Goal: Communication & Community: Answer question/provide support

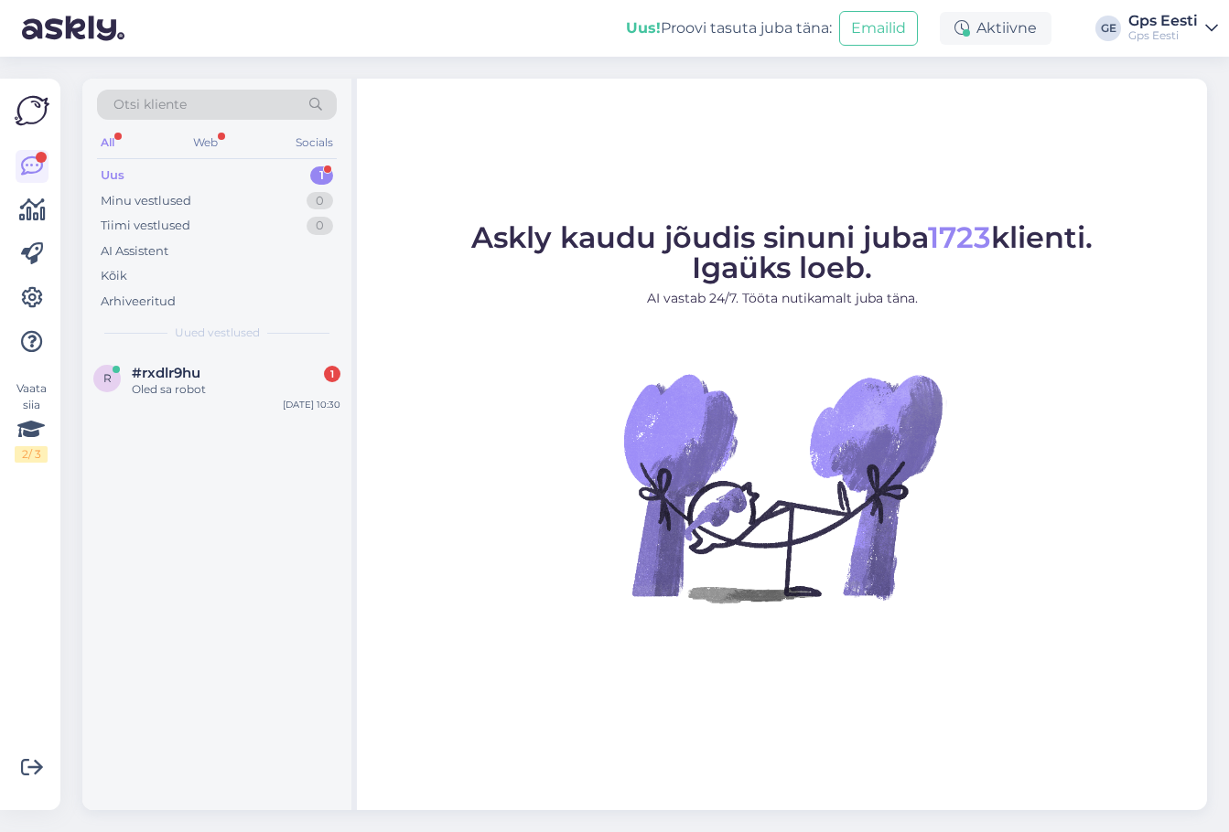
click at [211, 376] on div "#rxdlr9hu 1" at bounding box center [236, 373] width 209 height 16
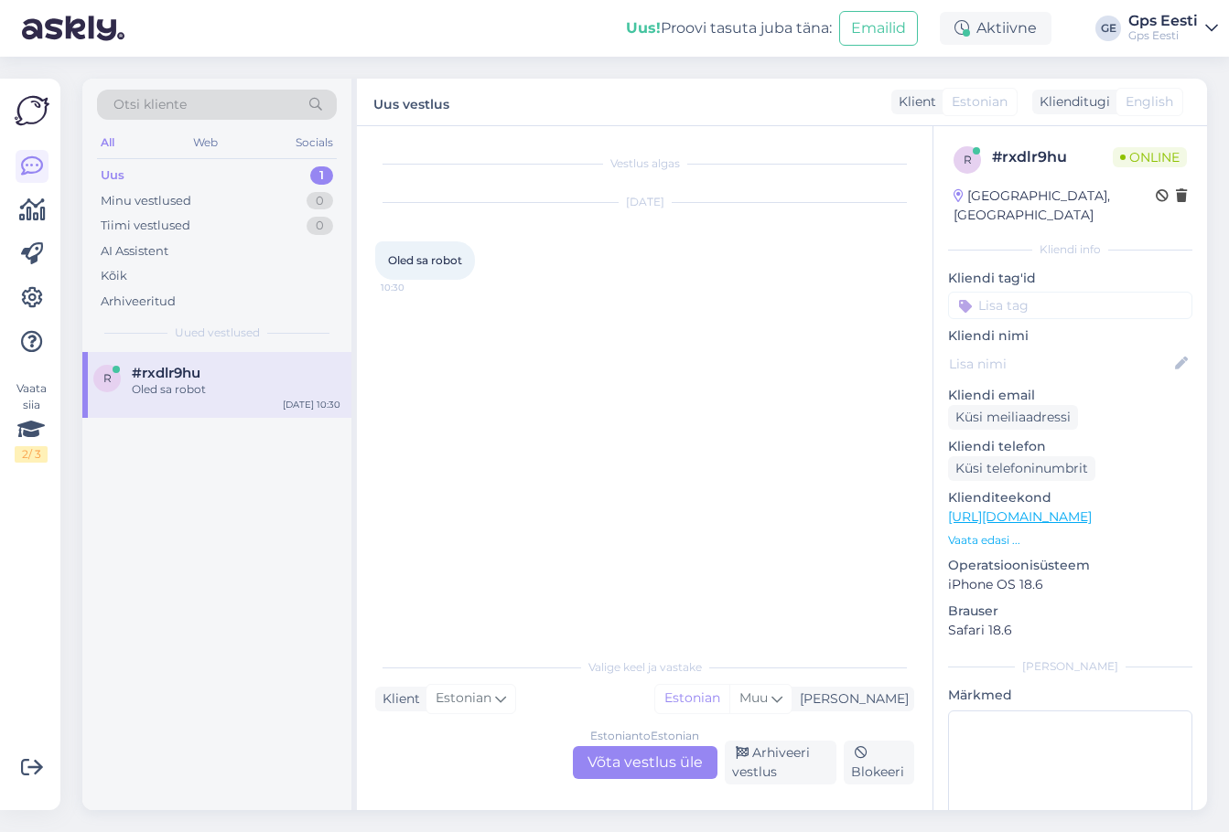
click at [641, 757] on div "Estonian to Estonian Võta vestlus üle" at bounding box center [645, 762] width 145 height 33
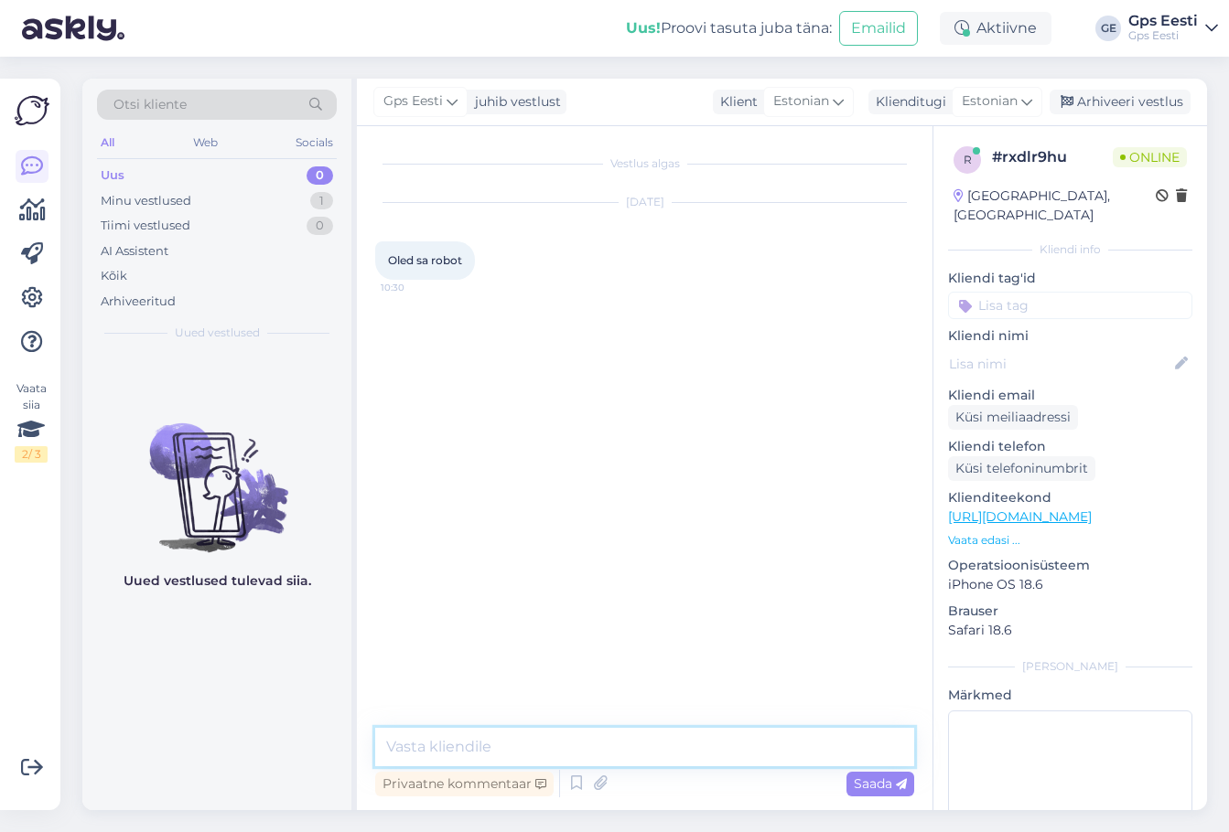
click at [561, 748] on textarea at bounding box center [644, 747] width 539 height 38
type textarea "Tere, Ei ole. Kuidas saab abiks olla?"
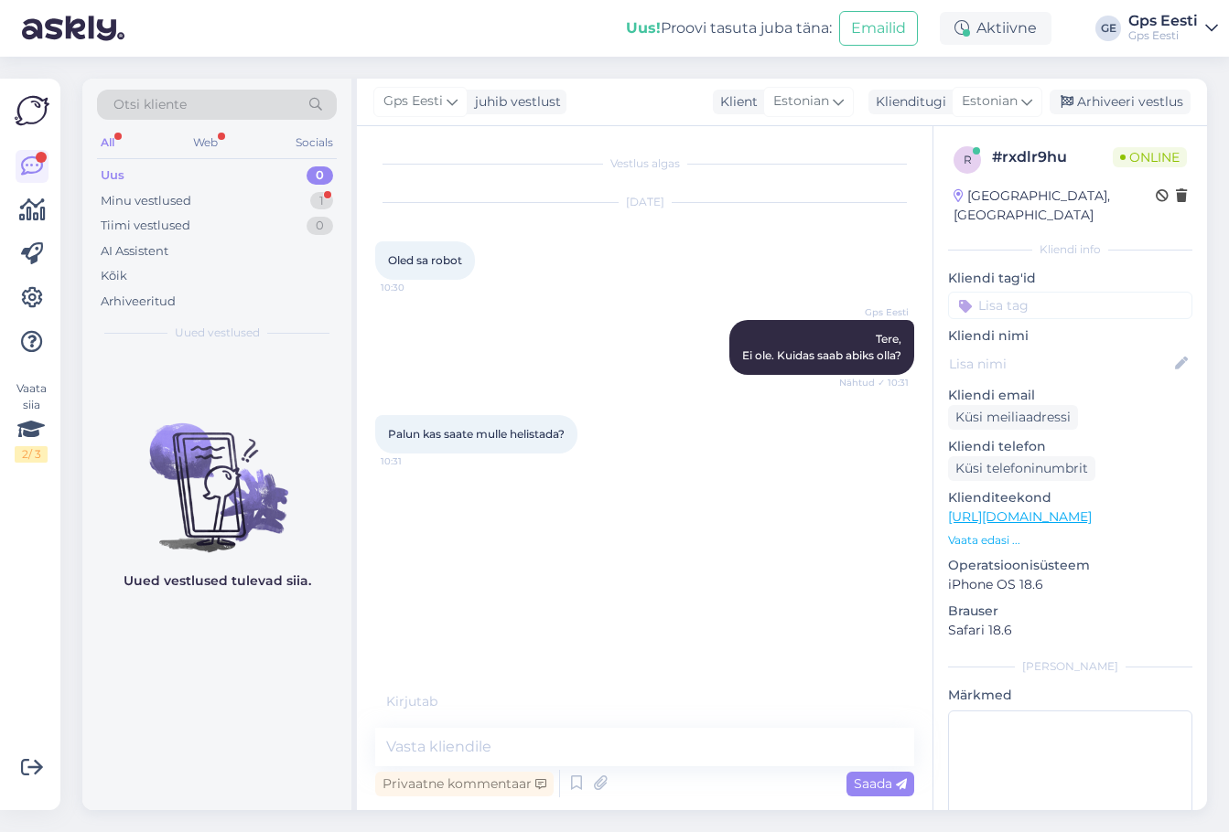
click at [603, 613] on div "Vestlus algas [DATE] Oled sa robot 10:30 Gps Eesti Tere, Ei ole. Kuidas saab ab…" at bounding box center [652, 419] width 555 height 548
click at [438, 745] on textarea at bounding box center [644, 747] width 539 height 38
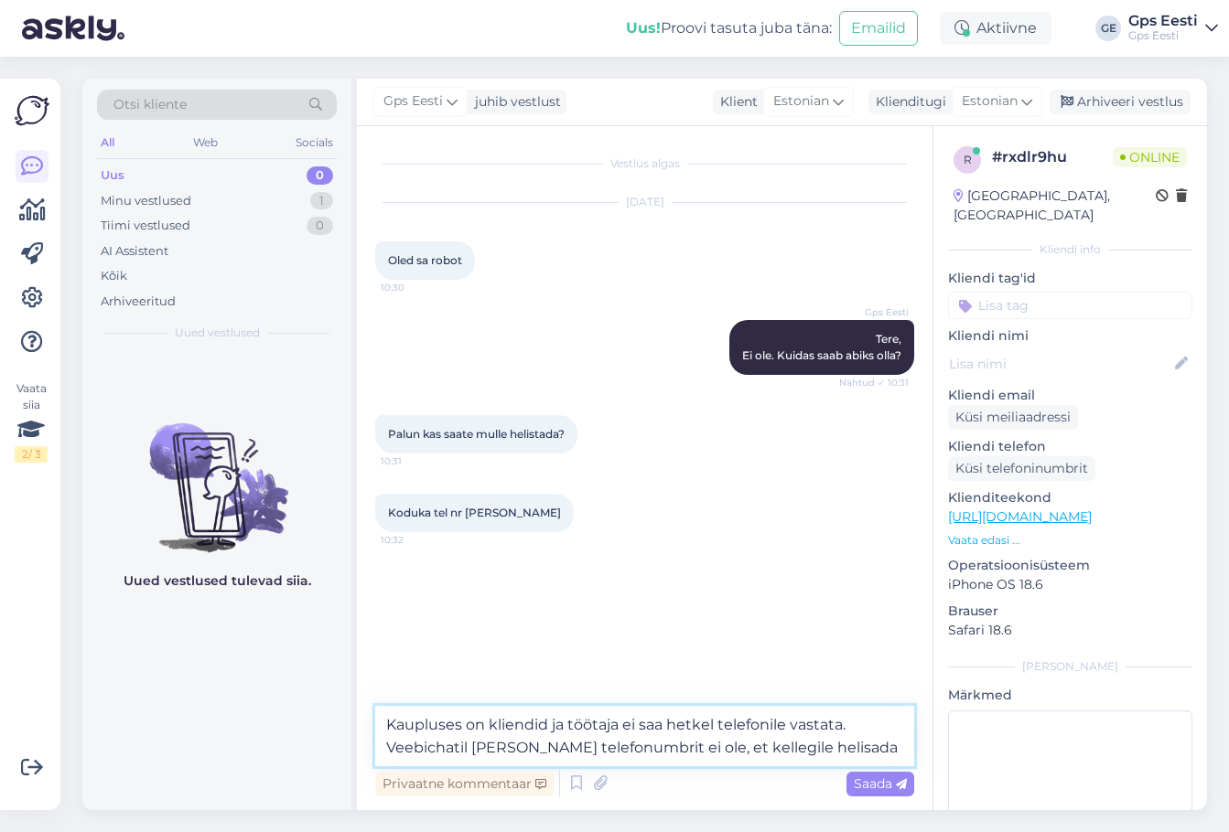
type textarea "Kaupluses on kliendid ja töötaja ei saa hetkel telefonile vastata. Veebichatil …"
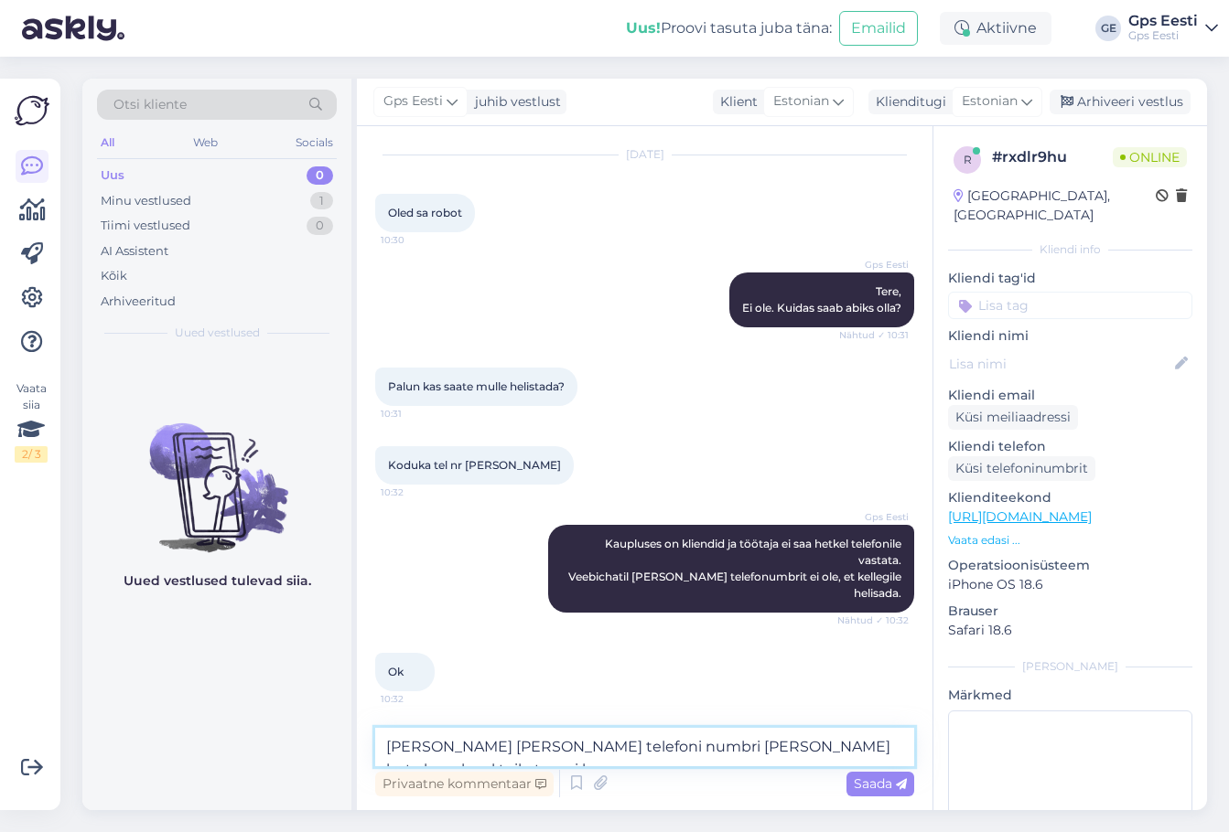
scroll to position [67, 0]
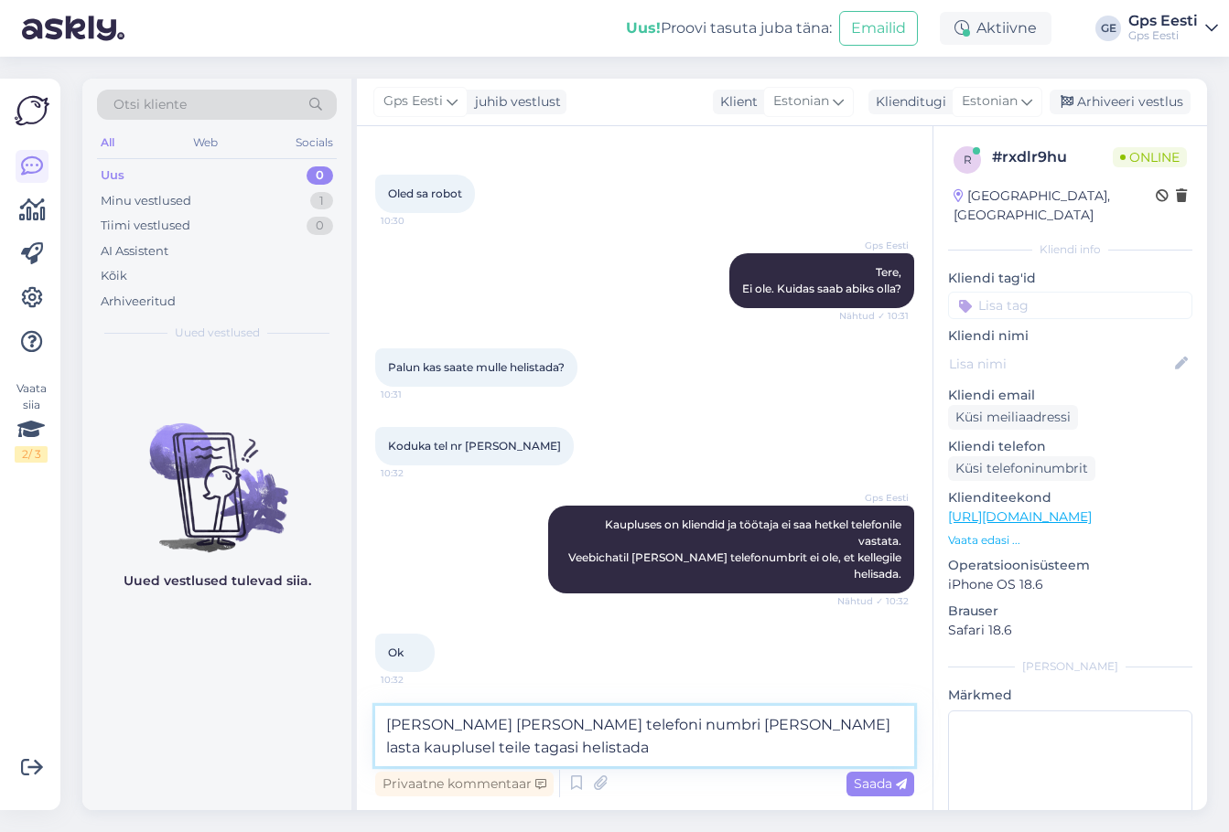
type textarea "[PERSON_NAME] [PERSON_NAME] telefoni numbri [PERSON_NAME] lasta kauplusel teile…"
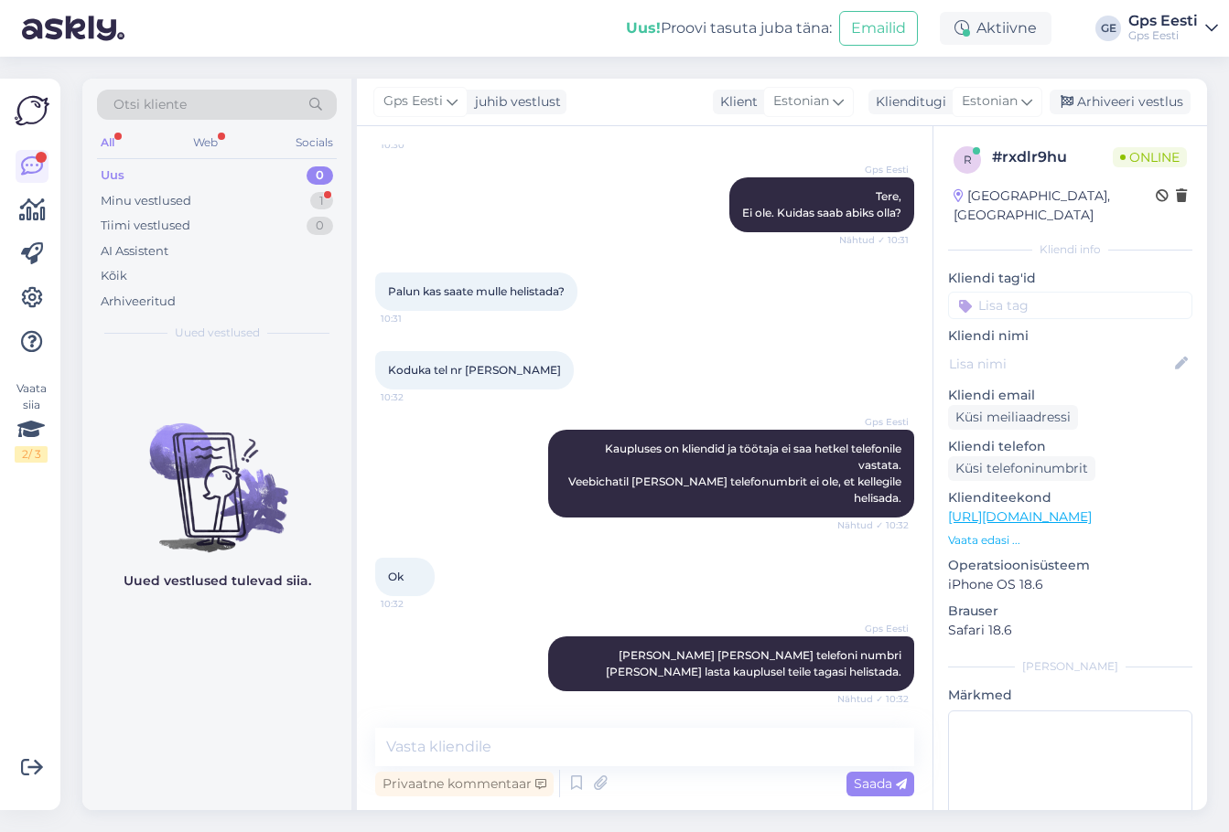
scroll to position [238, 0]
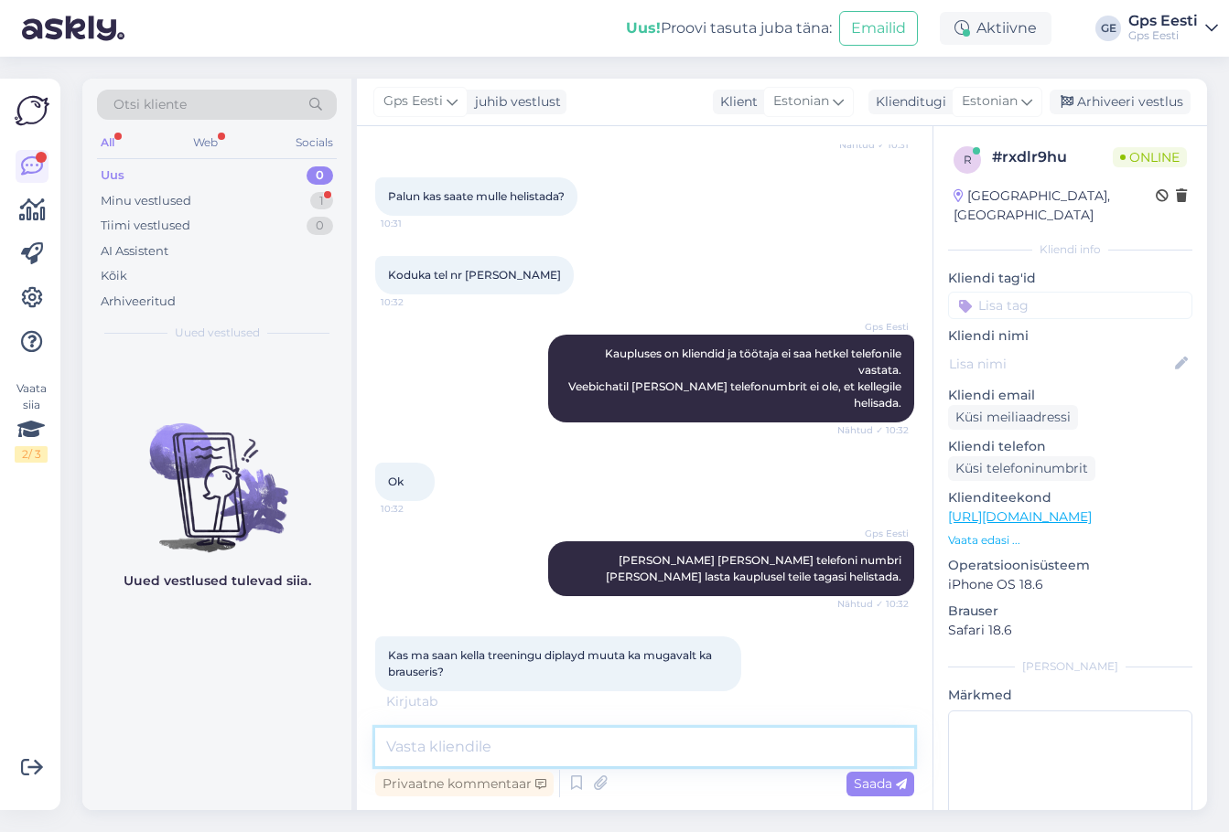
click at [456, 754] on textarea at bounding box center [644, 747] width 539 height 38
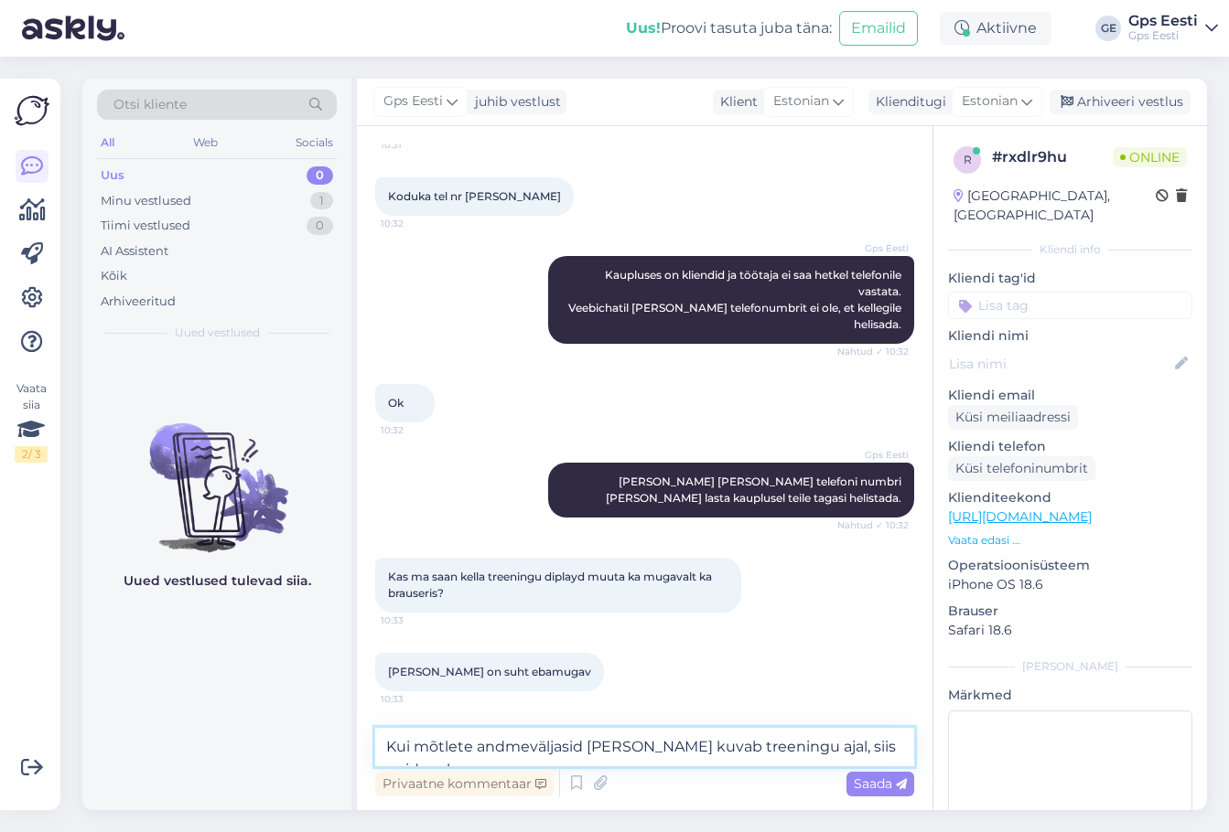
scroll to position [336, 0]
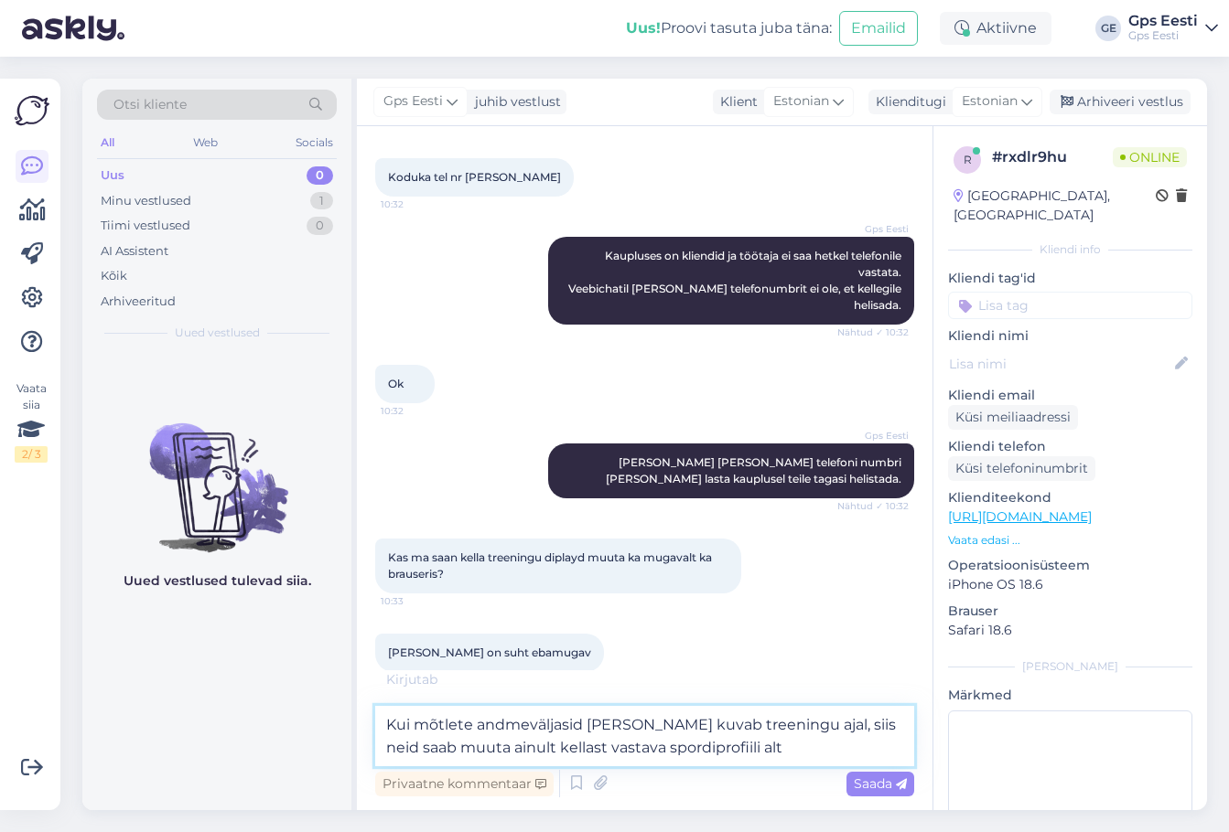
type textarea "Kui mõtlete andmeväljasid [PERSON_NAME] kuvab treeningu ajal, siis neid saab mu…"
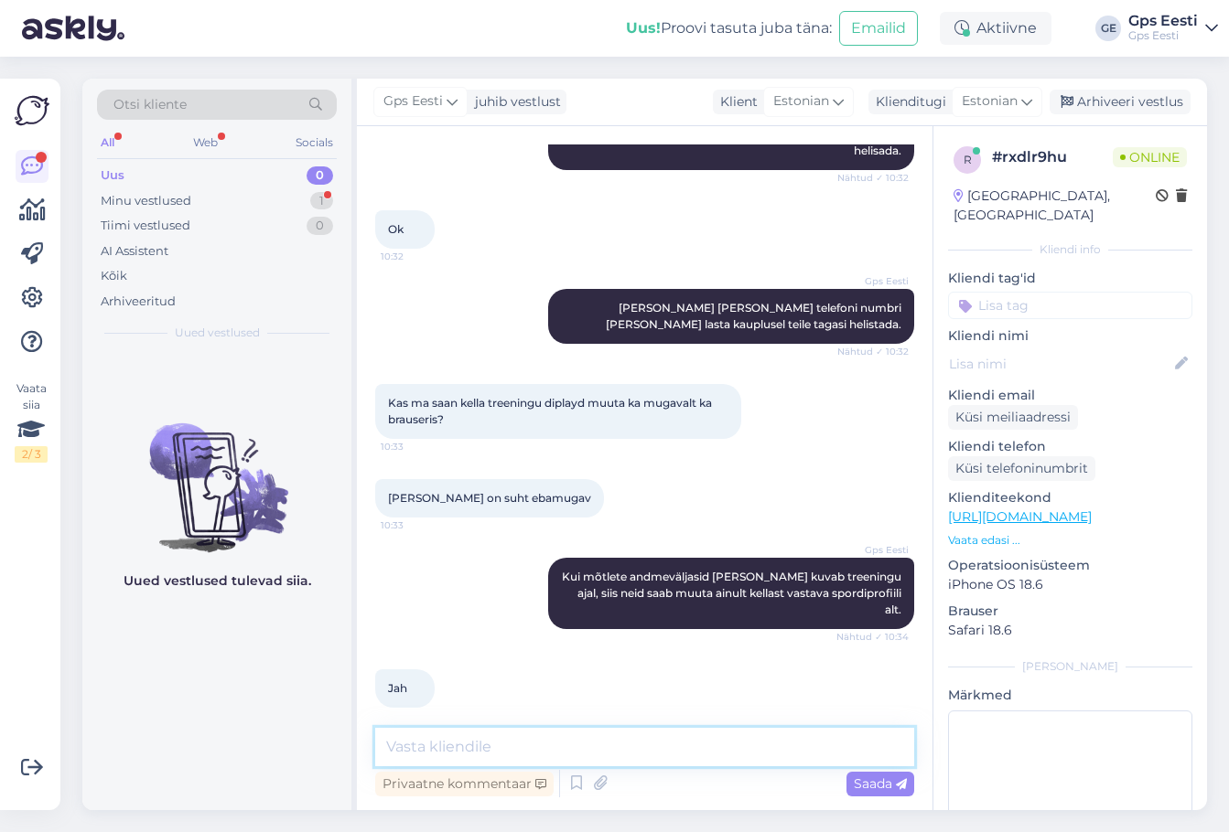
scroll to position [648, 0]
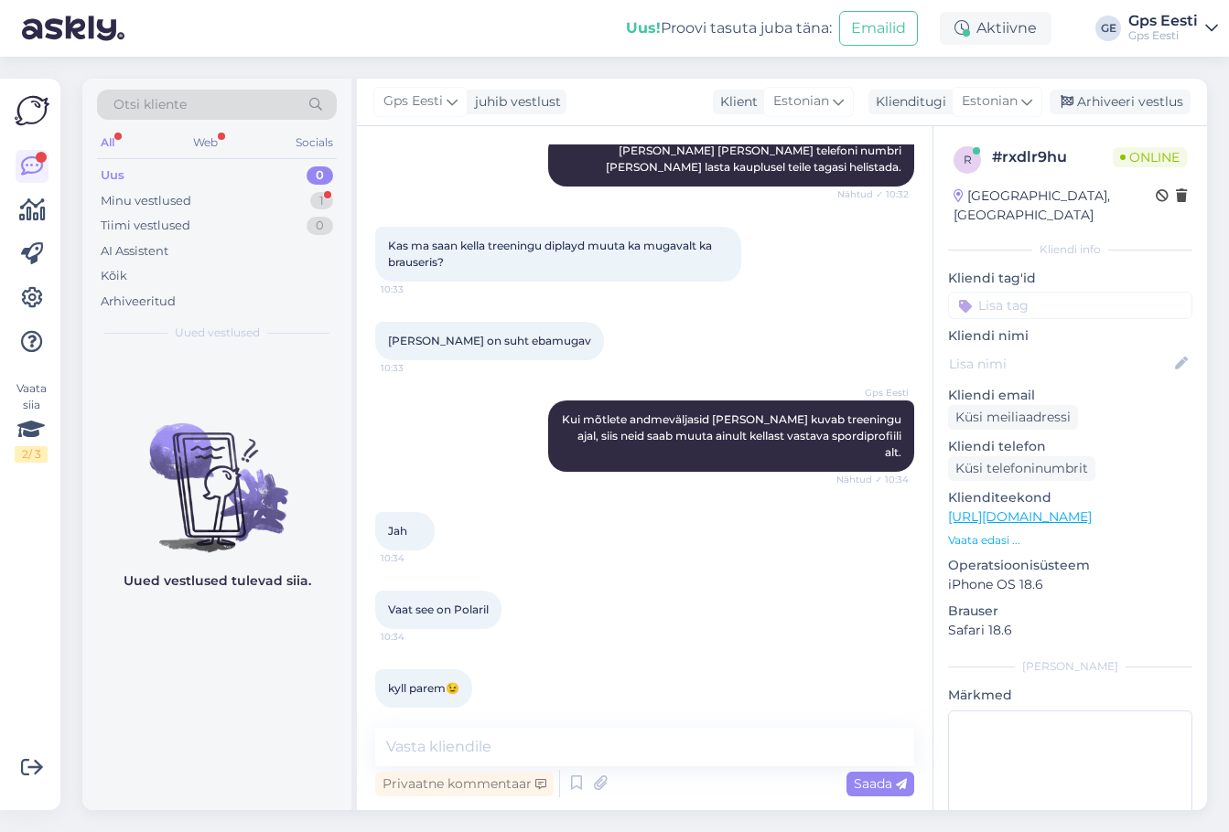
click at [279, 705] on div "Uued vestlused tulevad siia." at bounding box center [216, 581] width 269 height 458
click at [456, 745] on textarea at bounding box center [644, 747] width 539 height 38
type textarea "U"
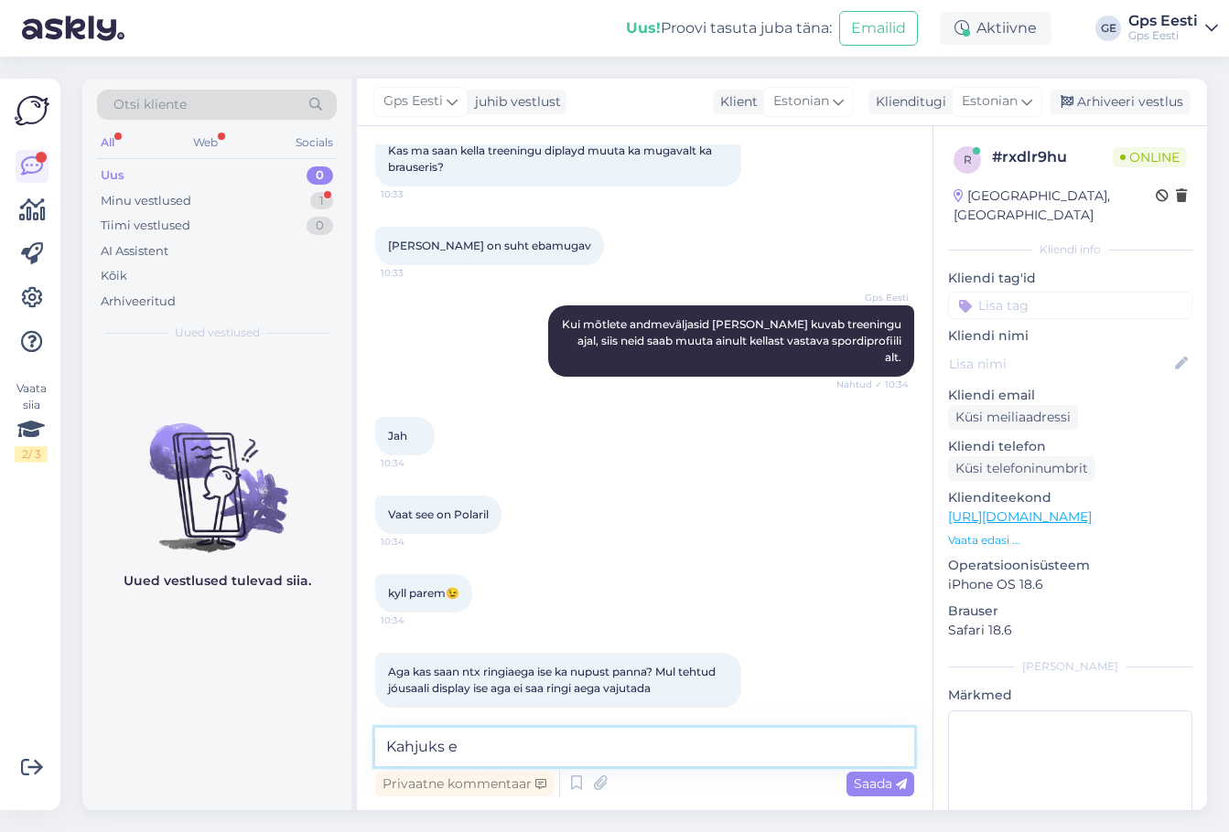
type textarea "Kahjuks"
type textarea "i"
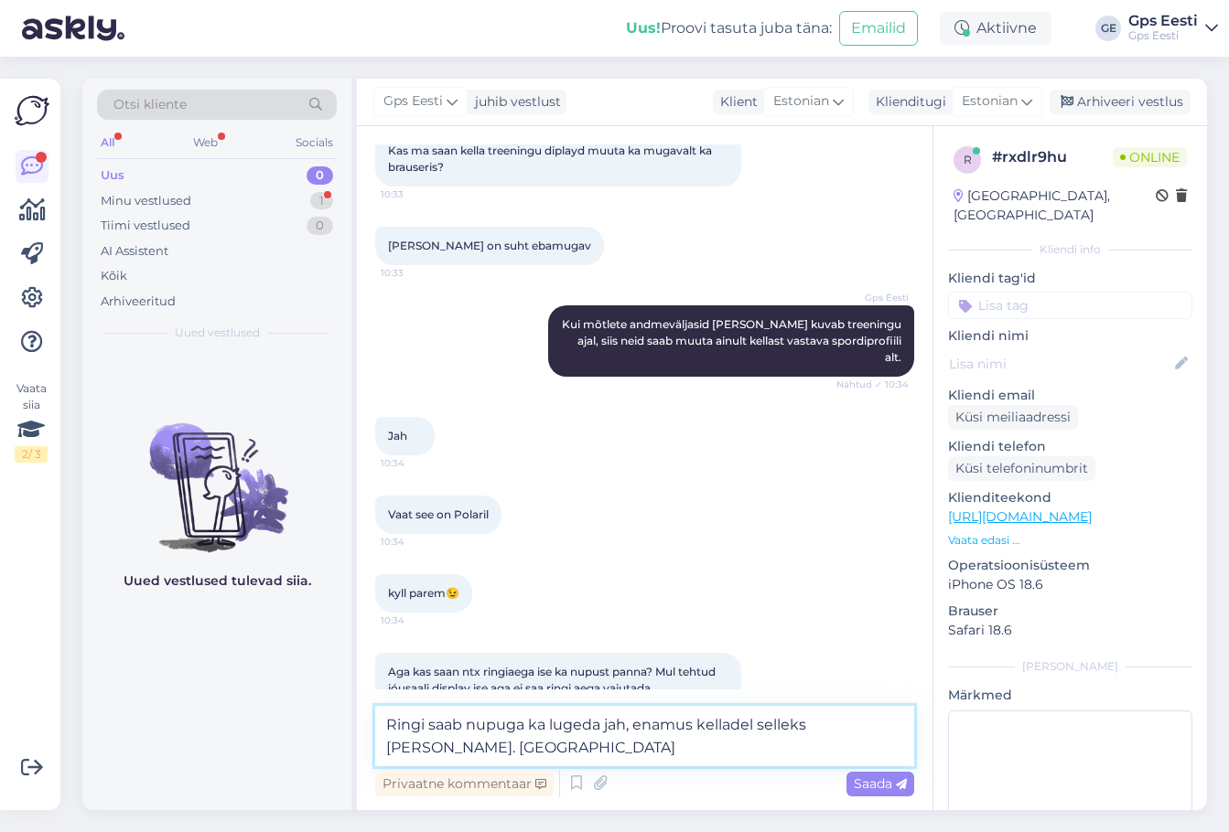
scroll to position [959, 0]
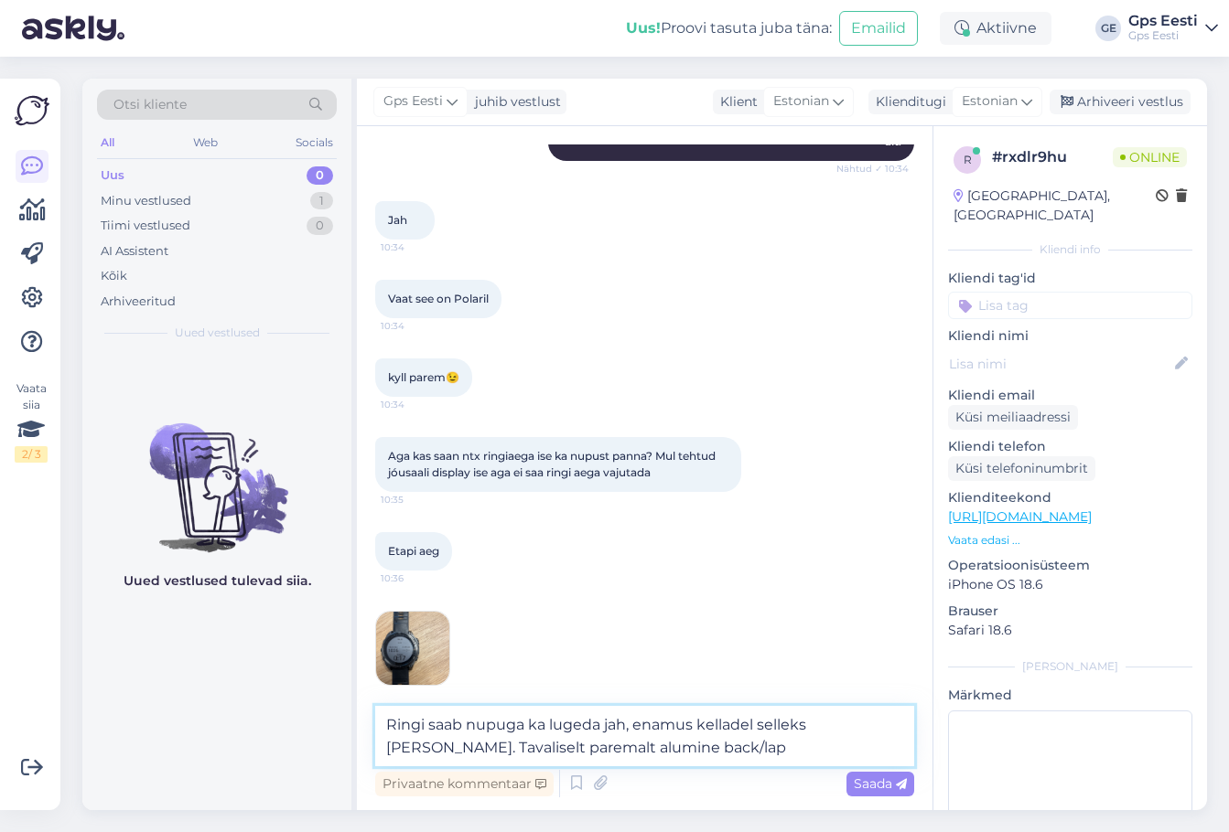
type textarea "Ringi saab nupuga ka lugeda jah, enamus kelladel selleks [PERSON_NAME]. Tavalis…"
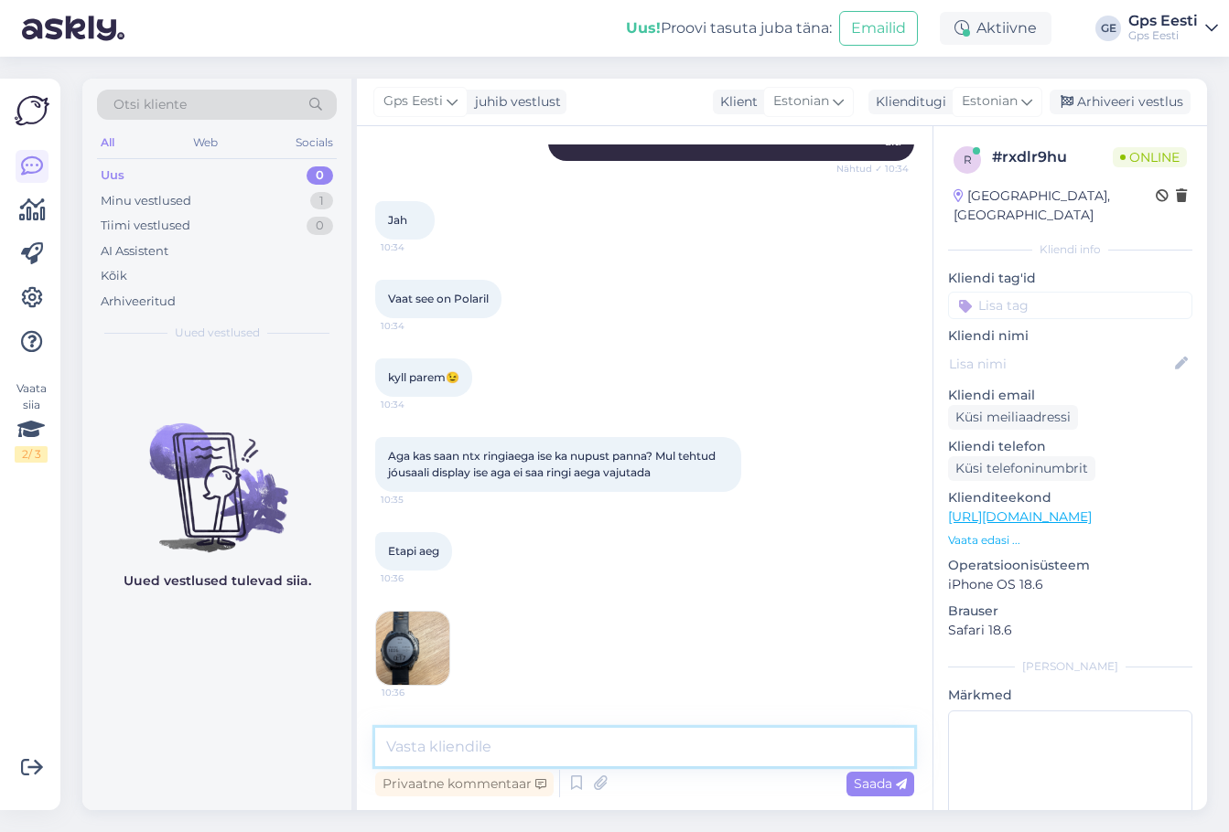
scroll to position [1032, 0]
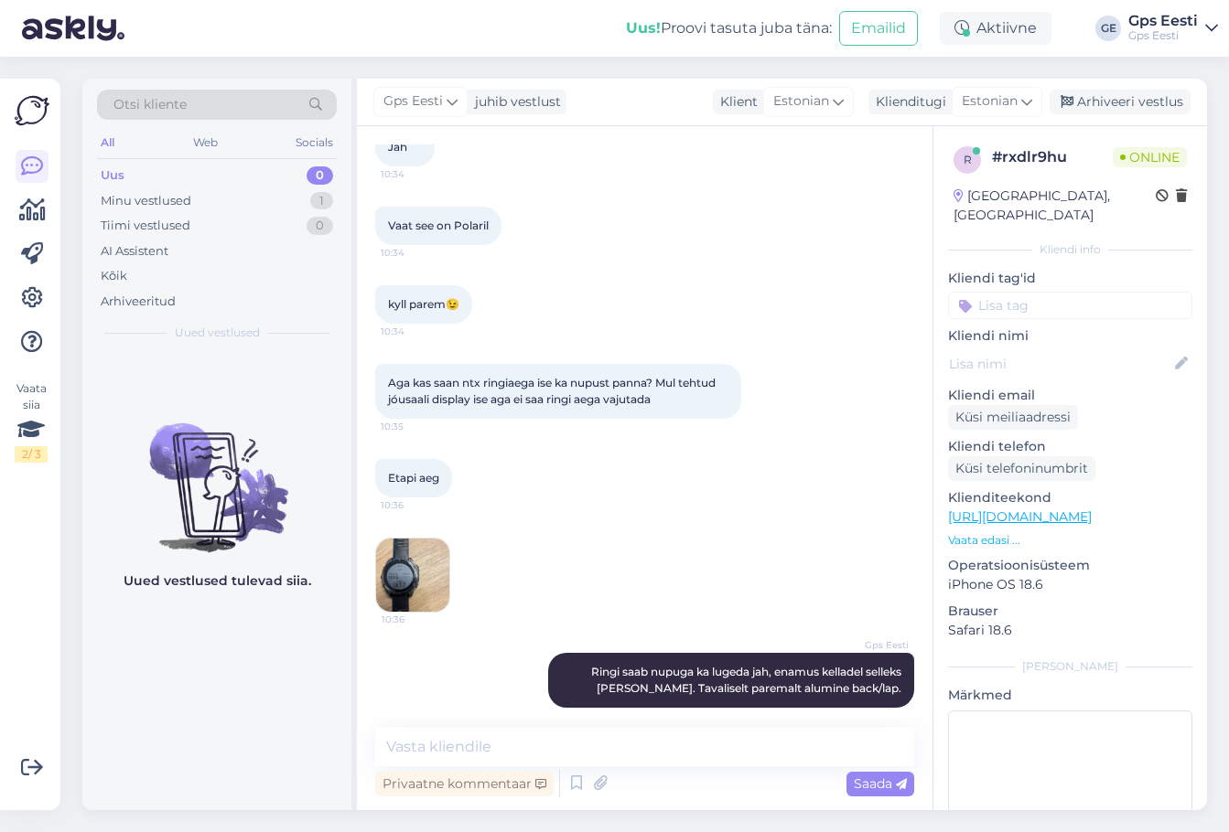
click at [405, 559] on img at bounding box center [412, 575] width 73 height 73
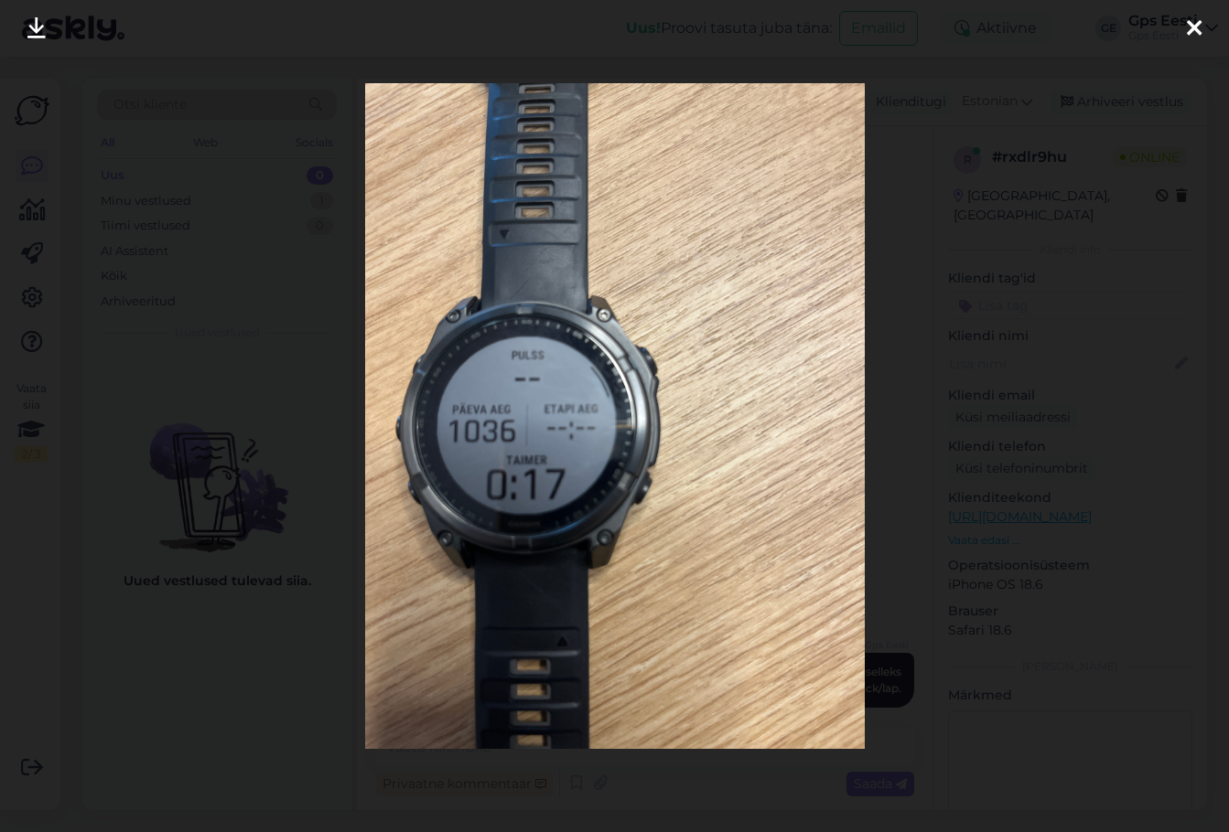
click at [1198, 18] on icon at bounding box center [1193, 29] width 15 height 24
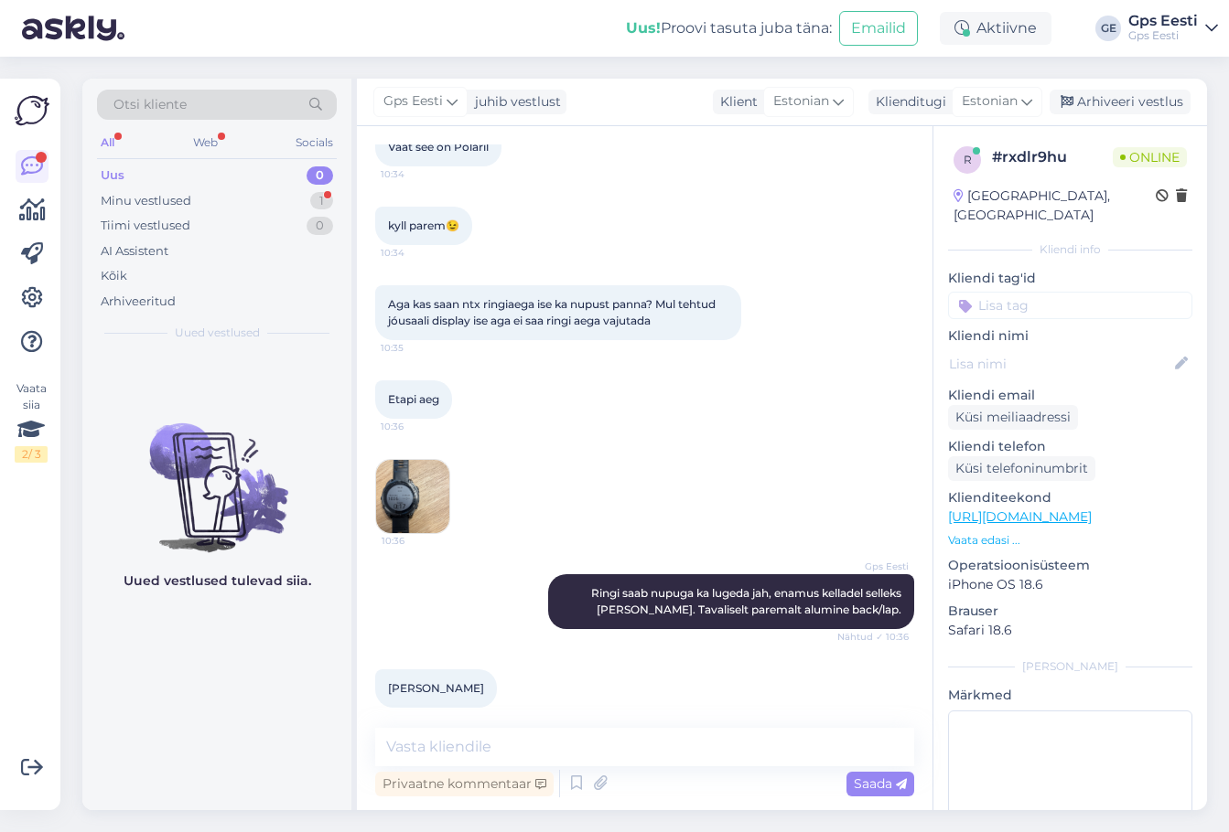
scroll to position [1190, 0]
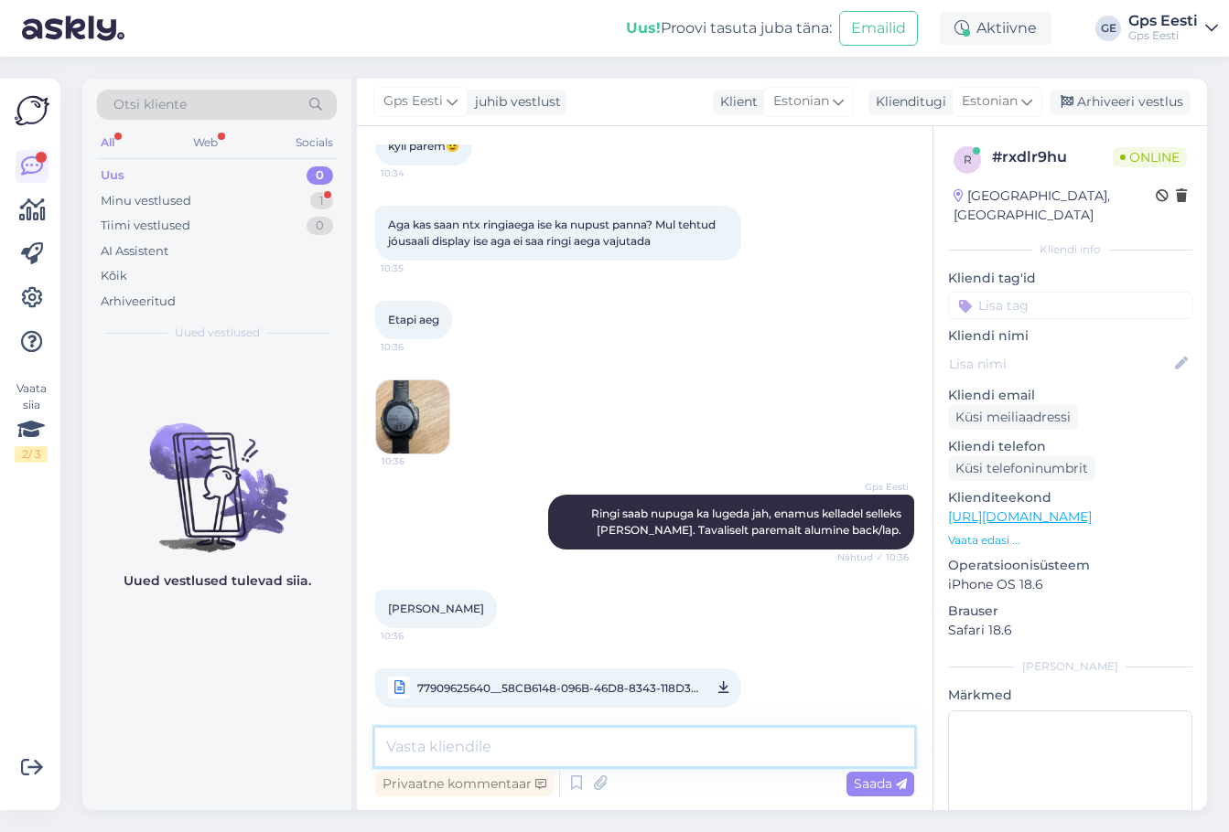
click at [496, 747] on textarea at bounding box center [644, 747] width 539 height 38
type textarea "Milline spordiprofiil teil kellast valitud on täpsemalt?"
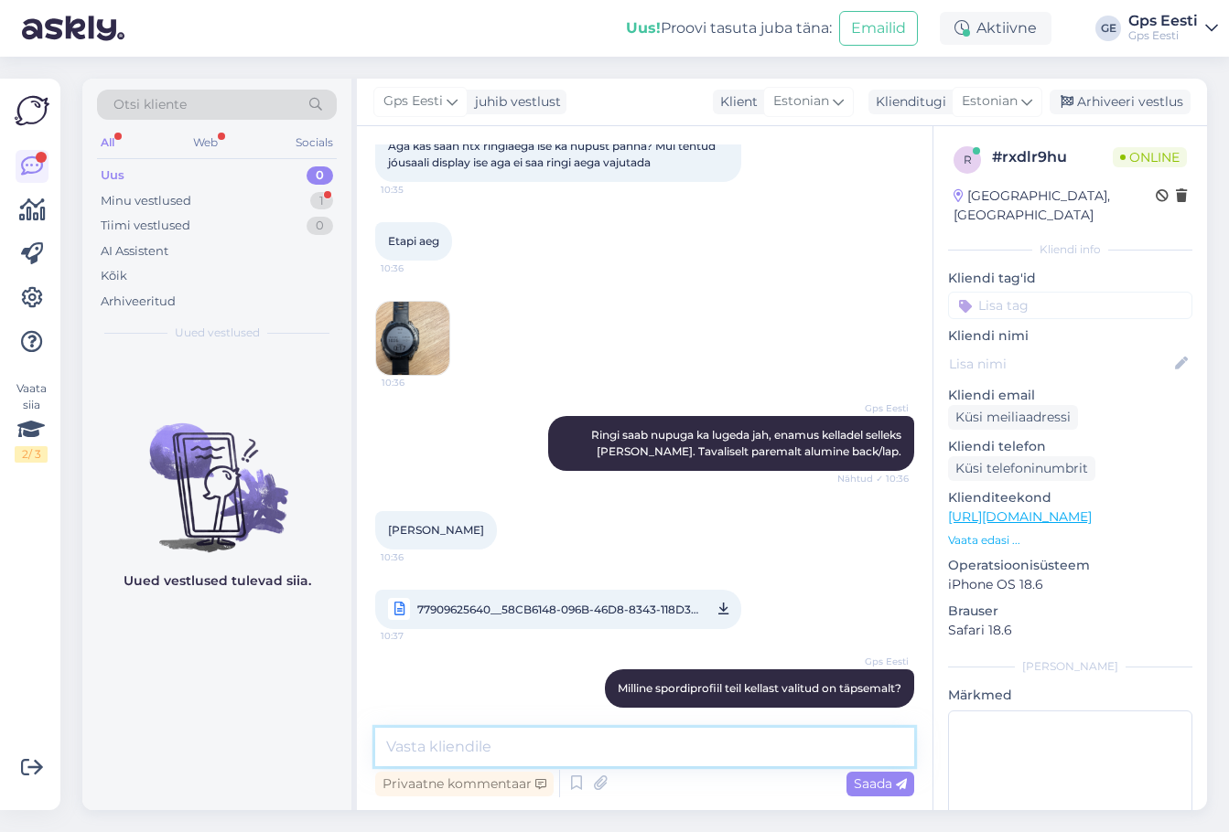
scroll to position [1384, 0]
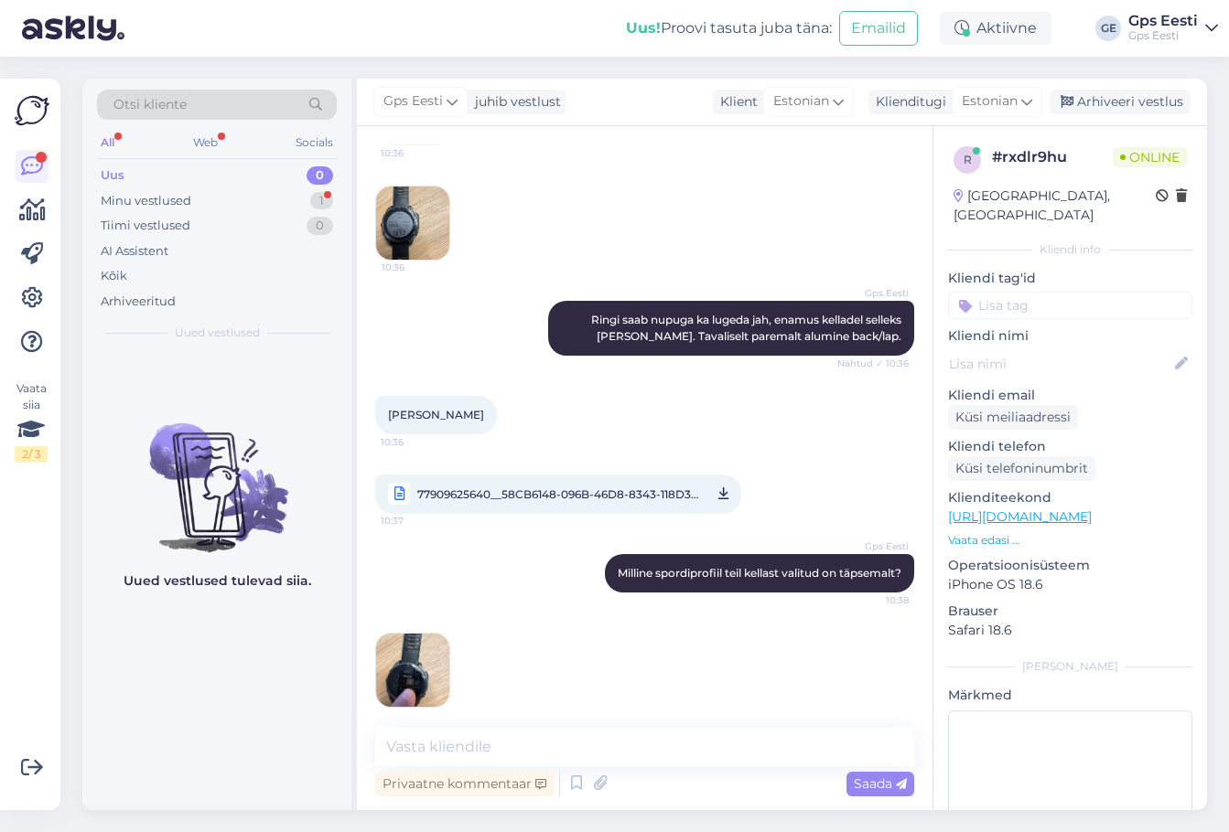
click at [411, 662] on img at bounding box center [412, 670] width 73 height 73
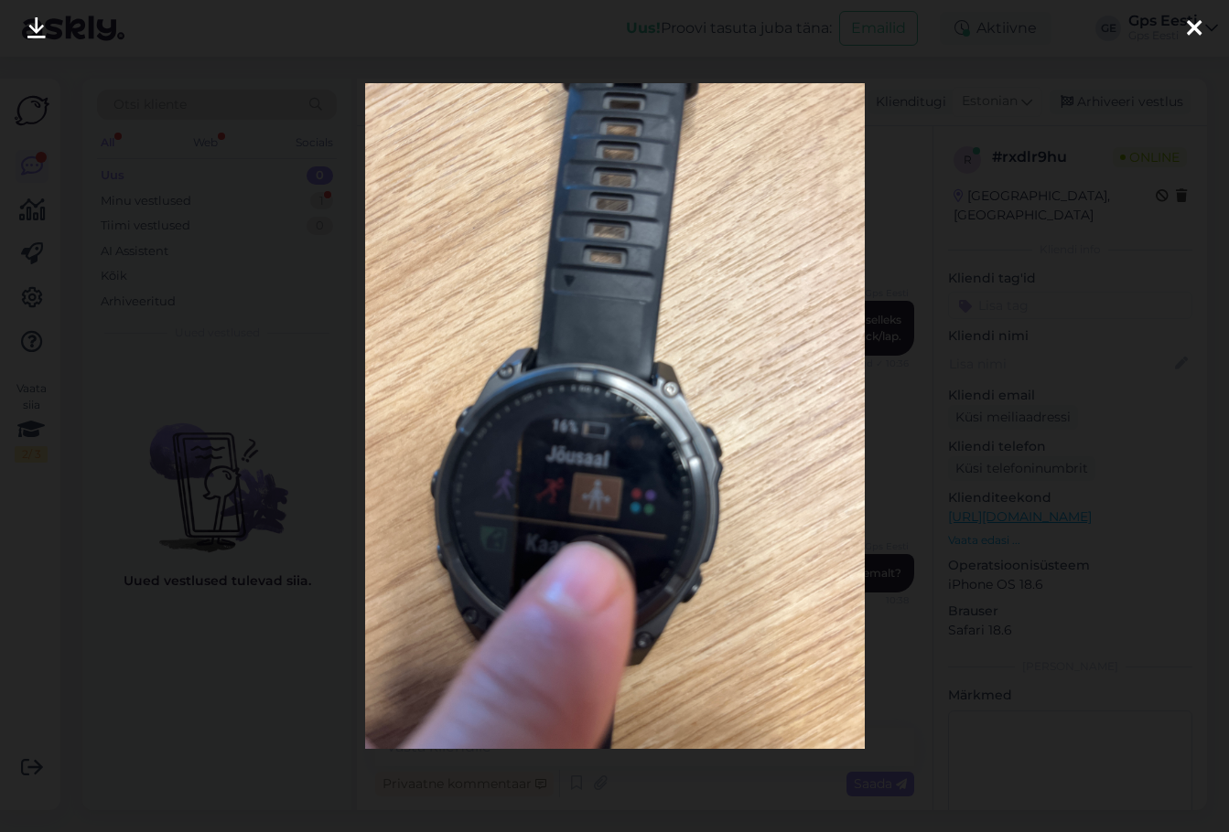
click at [1202, 24] on div at bounding box center [1193, 29] width 37 height 58
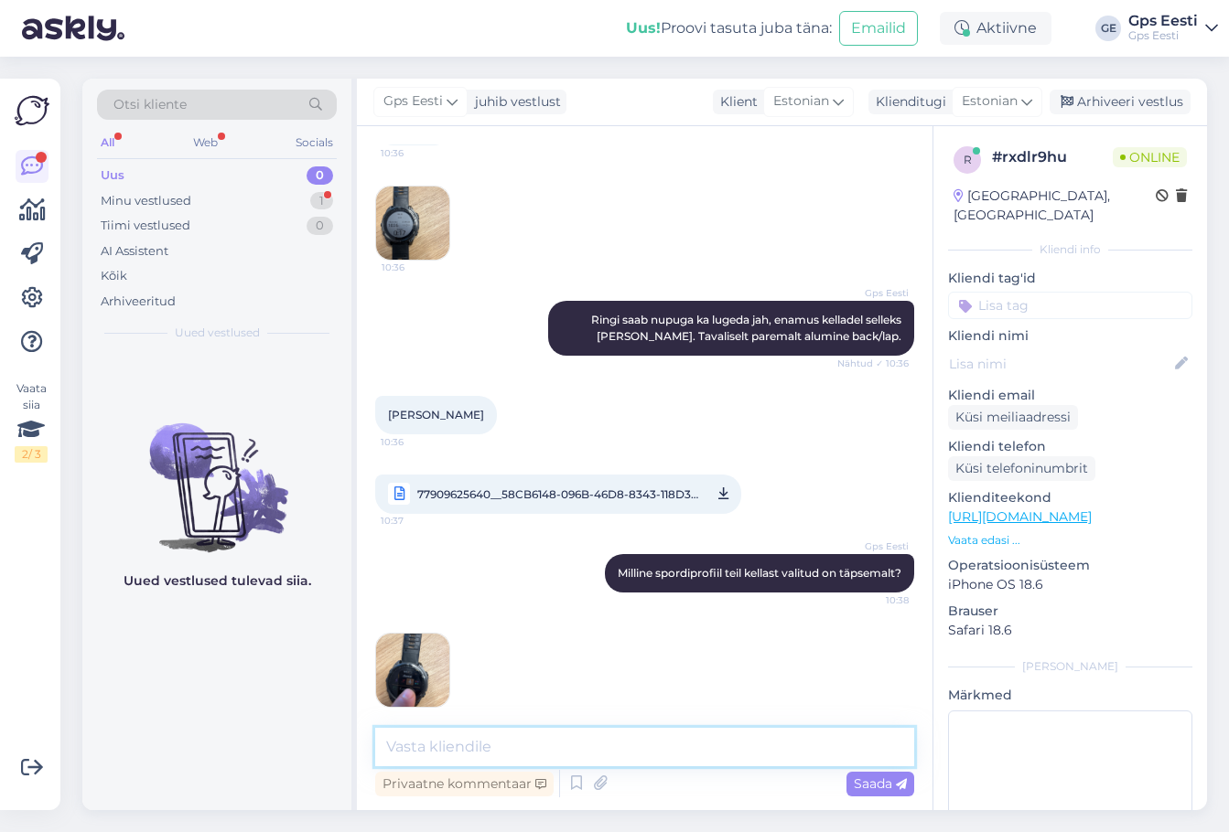
click at [456, 741] on textarea at bounding box center [644, 747] width 539 height 38
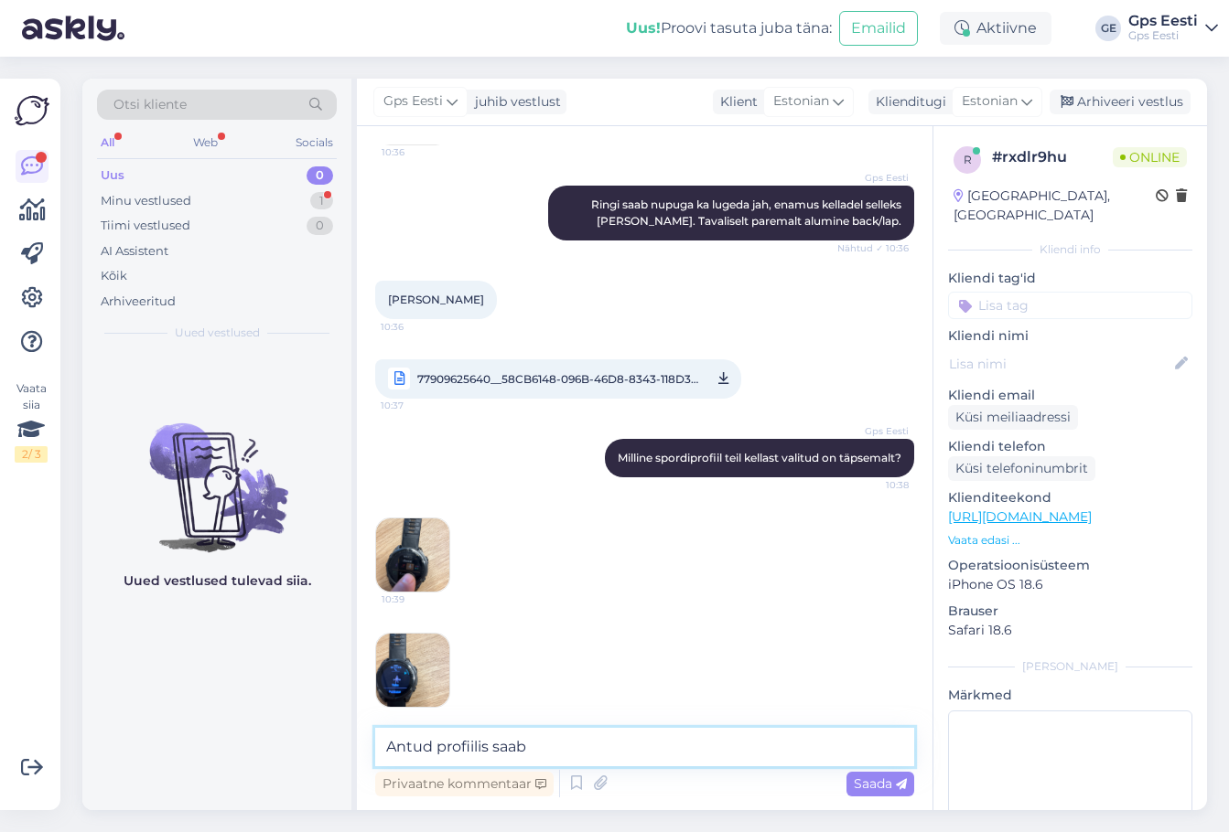
click at [582, 755] on textarea "Antud profiilis saab" at bounding box center [644, 747] width 539 height 38
type textarea "Antud profiilis saab back nupuga kordusi lugeda."
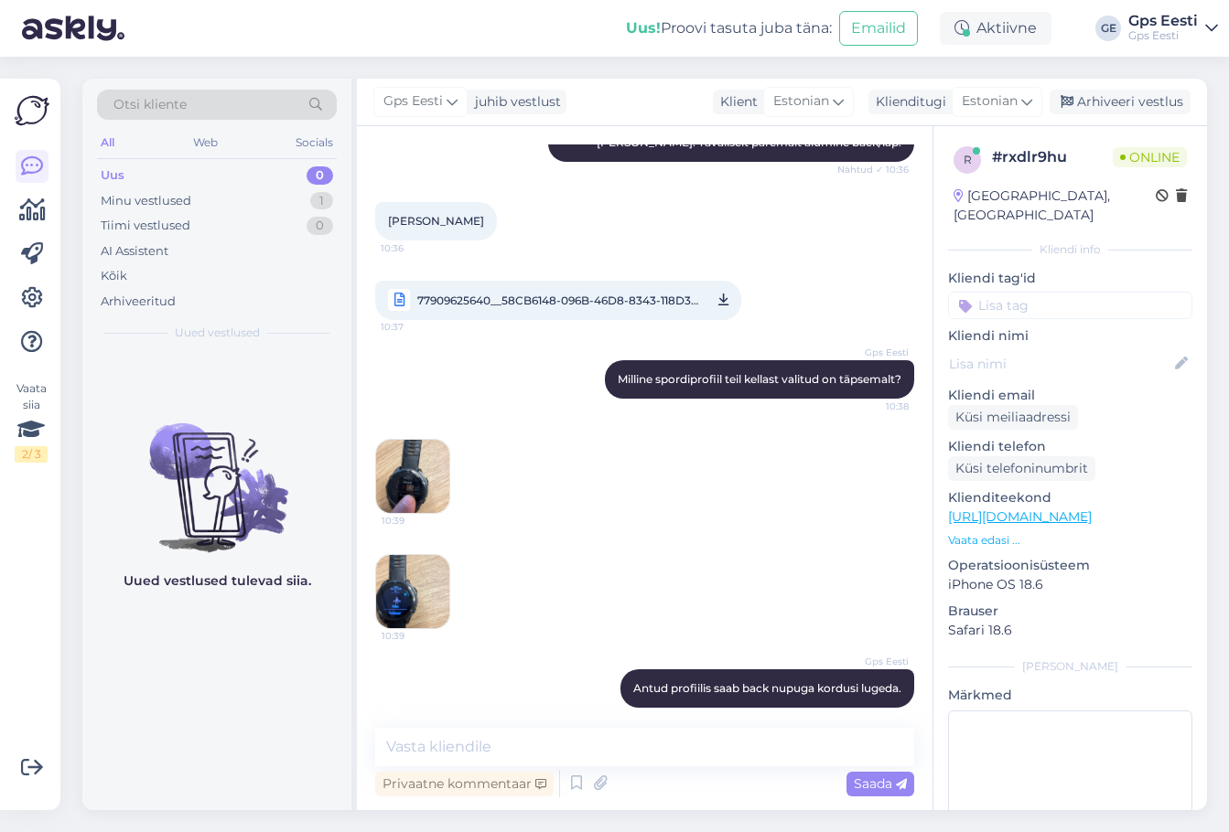
click at [423, 571] on img at bounding box center [412, 591] width 73 height 73
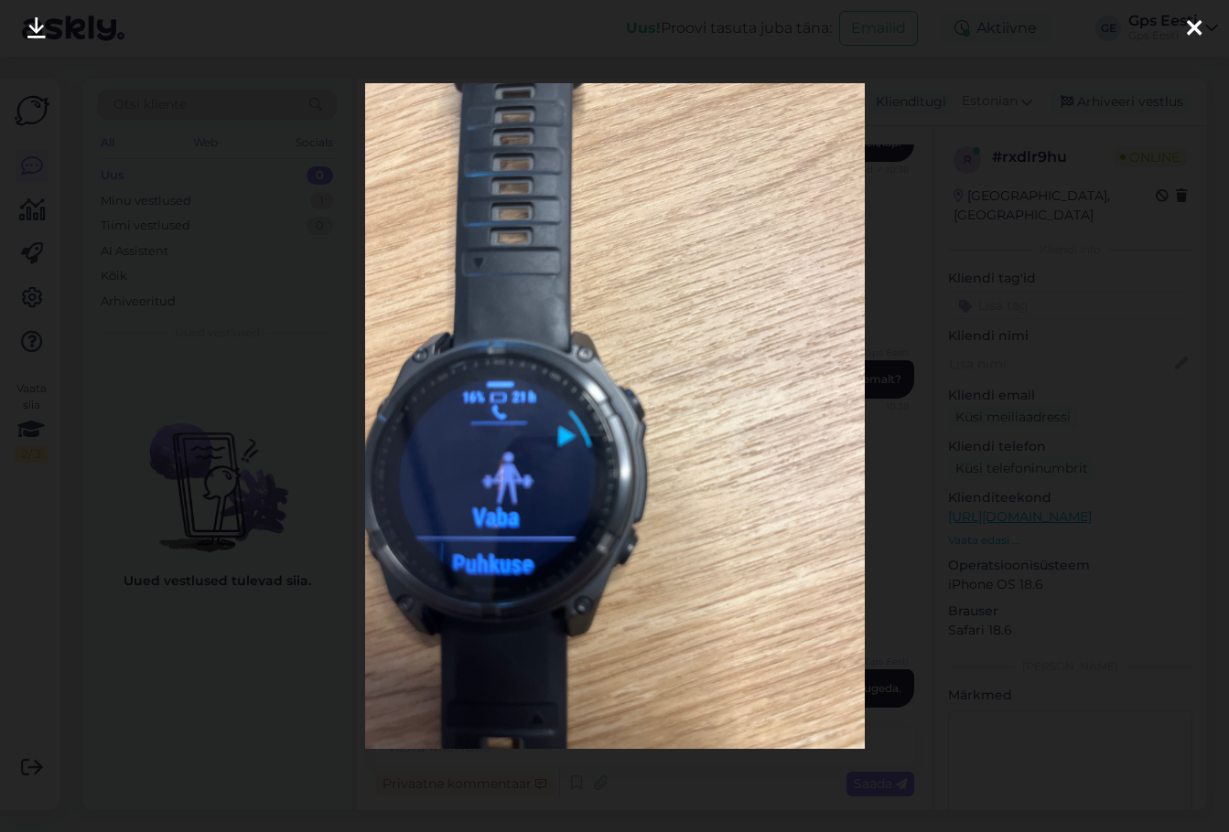
click at [1189, 29] on icon at bounding box center [1193, 29] width 15 height 24
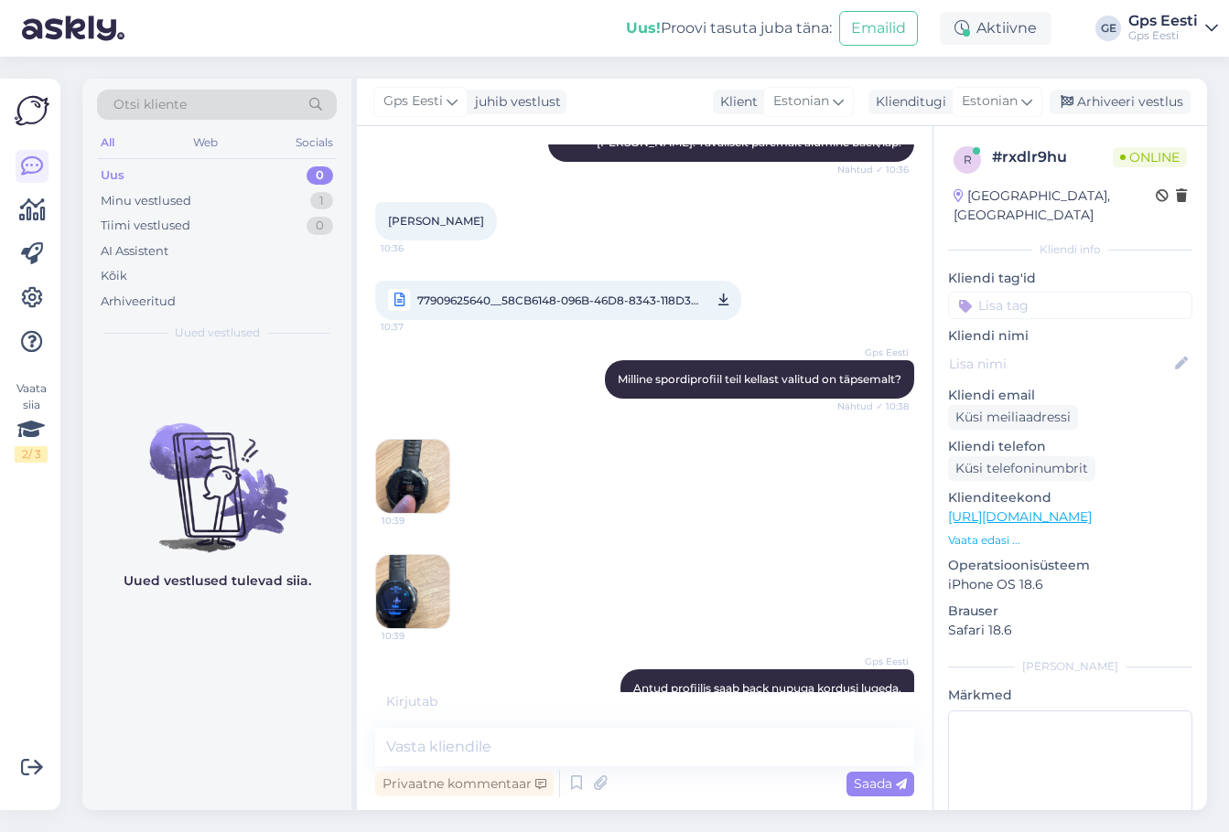
click at [408, 460] on img at bounding box center [412, 476] width 73 height 73
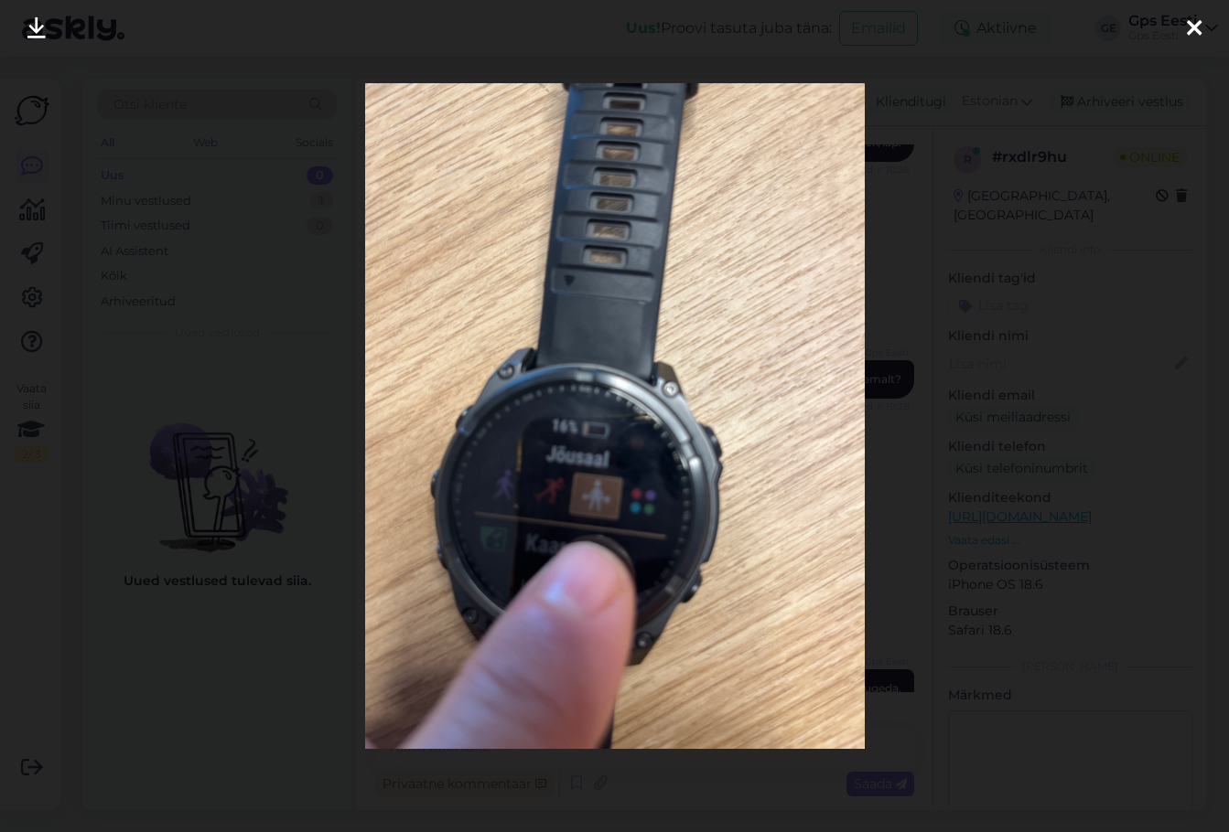
click at [1200, 26] on icon at bounding box center [1193, 29] width 15 height 24
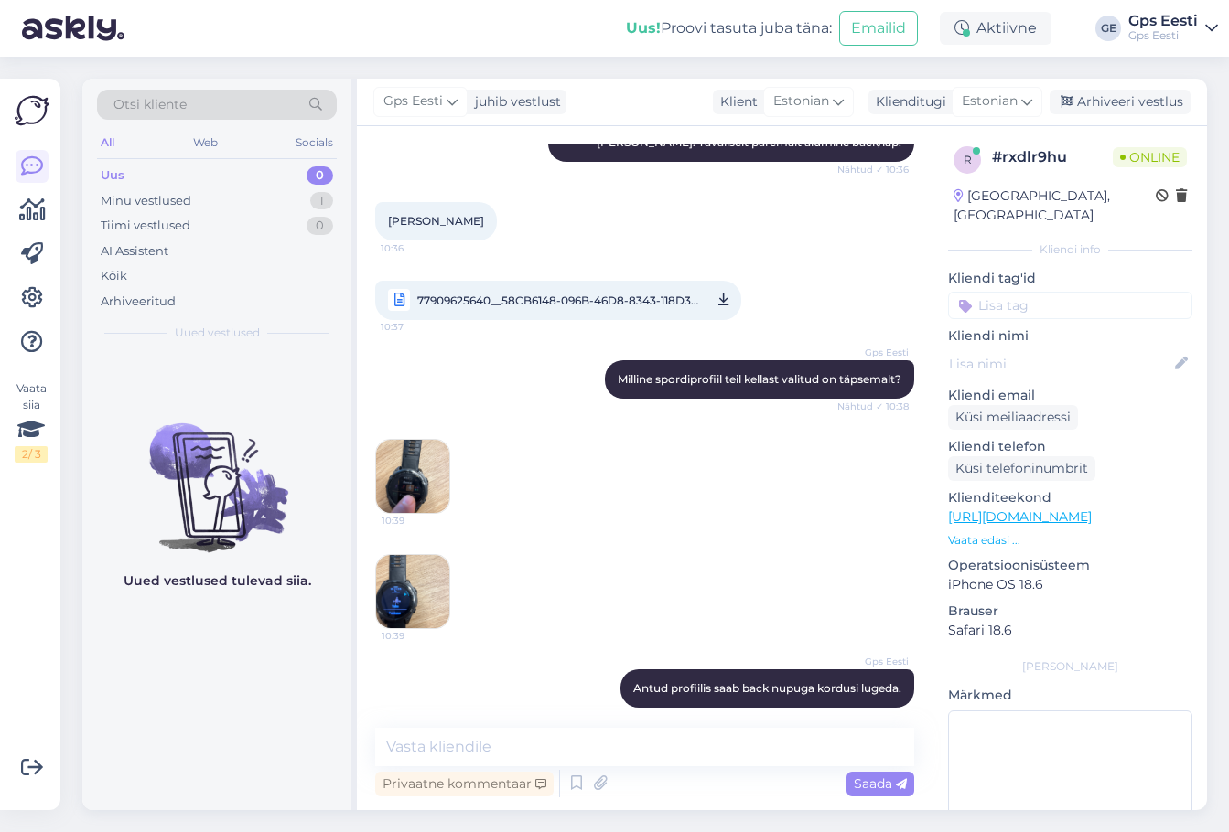
scroll to position [1673, 0]
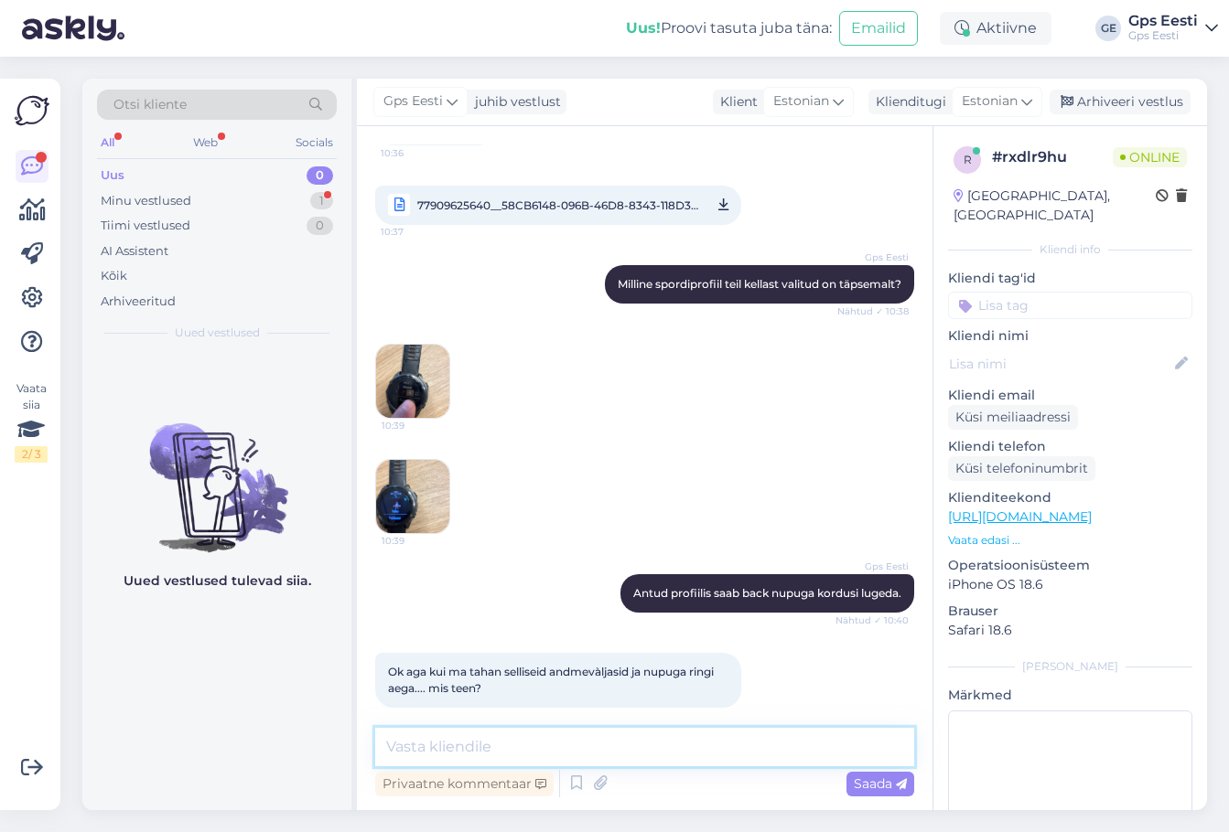
click at [523, 749] on textarea at bounding box center [644, 747] width 539 height 38
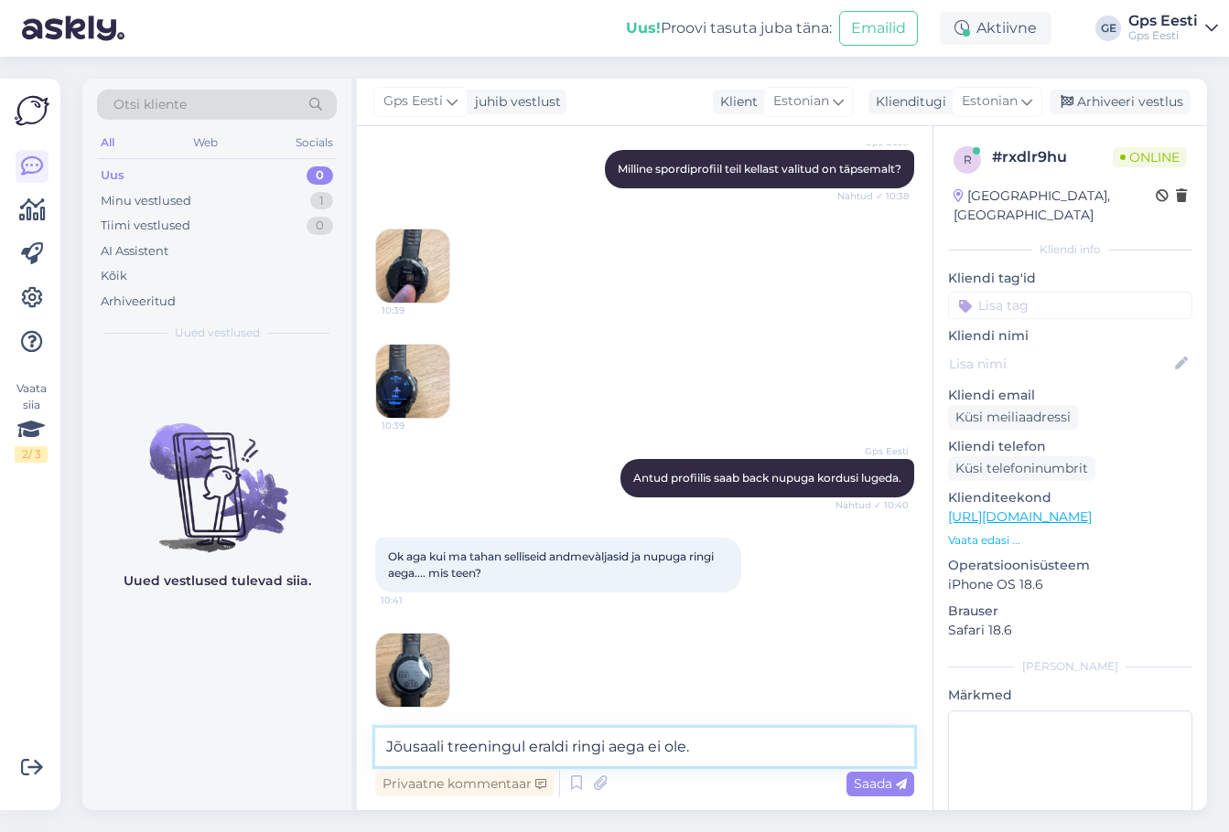
drag, startPoint x: 752, startPoint y: 749, endPoint x: 232, endPoint y: 731, distance: 519.9
click at [232, 731] on div "Otsi kliente All Web Socials Uus 0 Minu vestlused 1 Tiimi vestlused 0 AI Assist…" at bounding box center [644, 445] width 1124 height 732
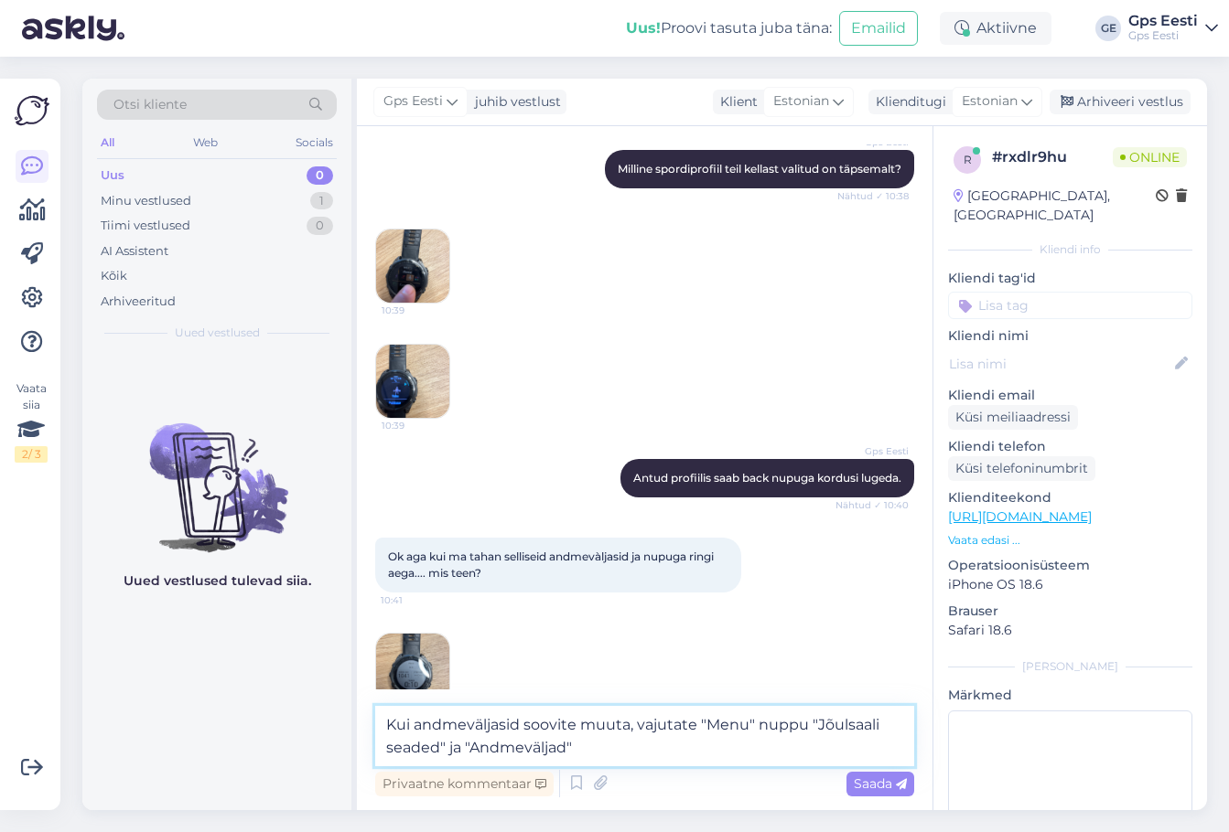
type textarea "Kui andmeväljasid soovite muuta, vajutate "Menu" nuppu "Jõulsaali seaded" ja "A…"
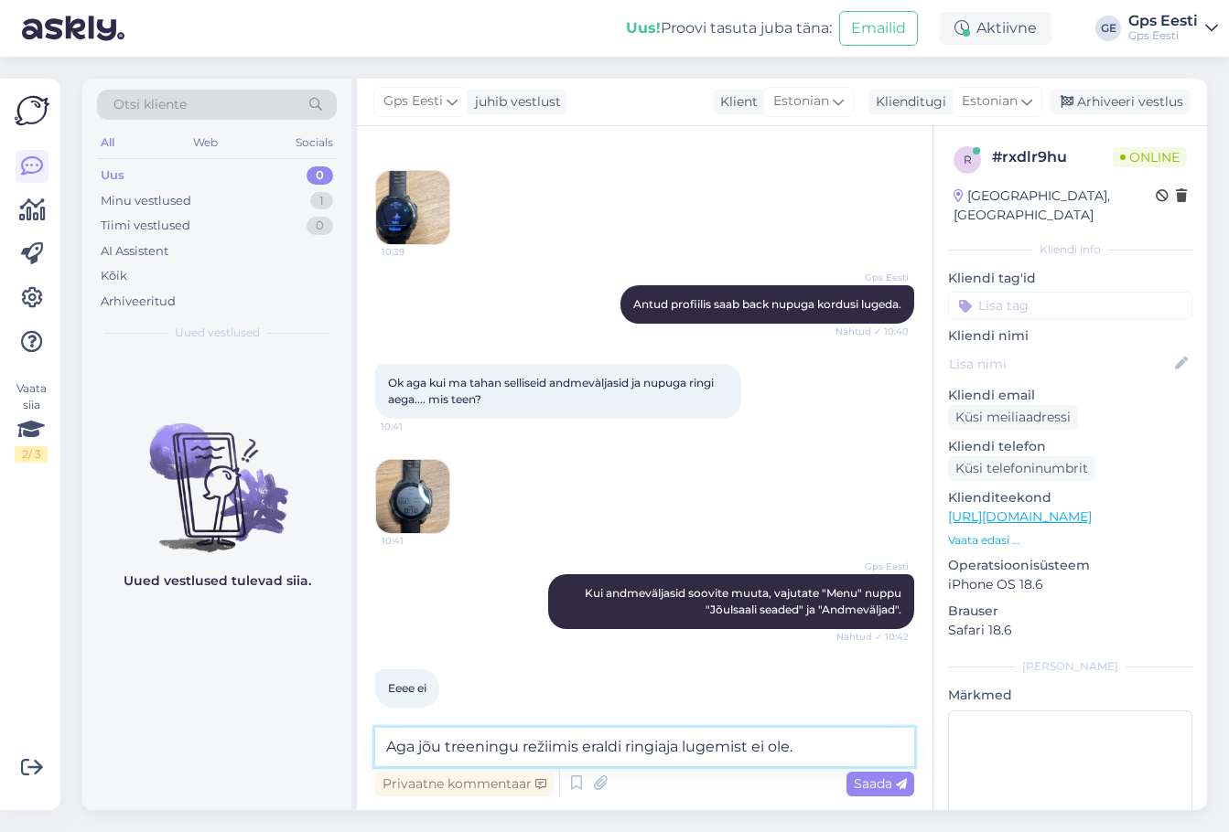
scroll to position [1981, 0]
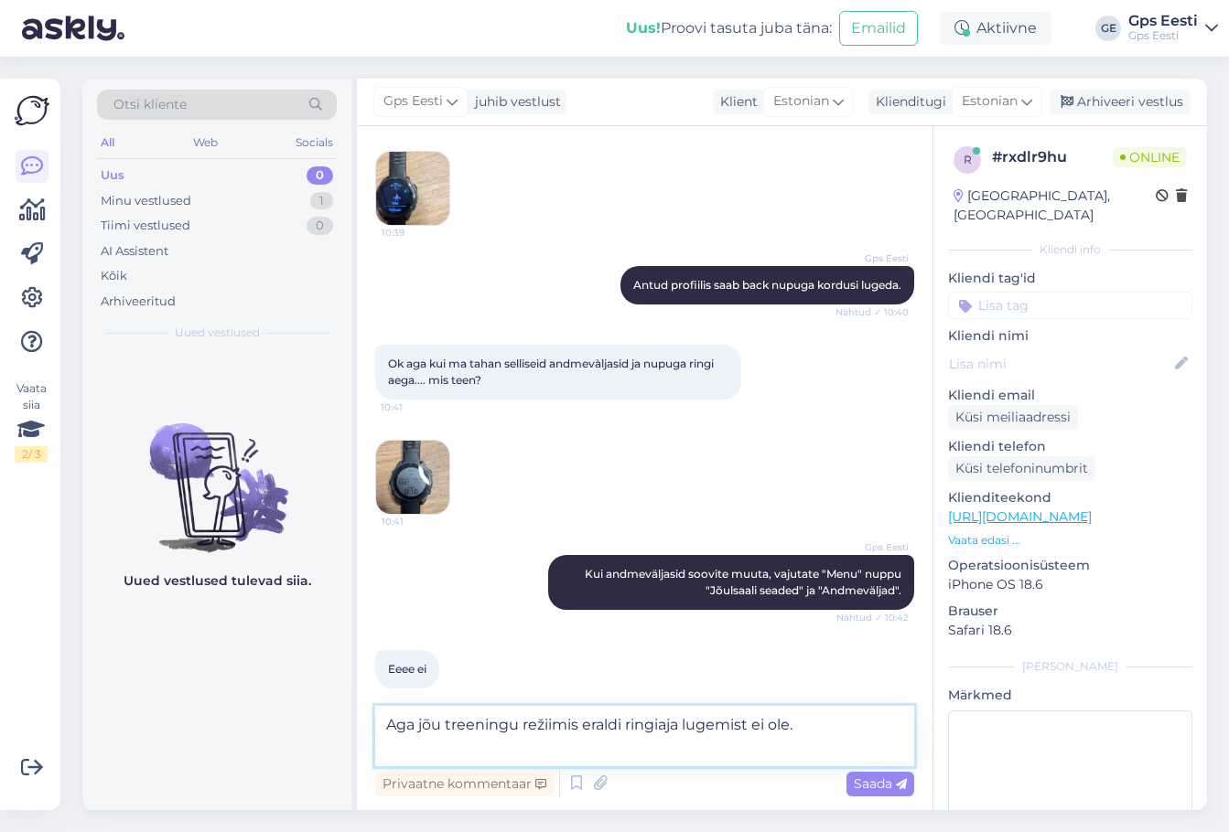
click at [545, 751] on textarea "Aga jõu treeningu režiimis eraldi ringiaja lugemist ei ole." at bounding box center [644, 736] width 539 height 60
paste textarea "[URL][DOMAIN_NAME]"
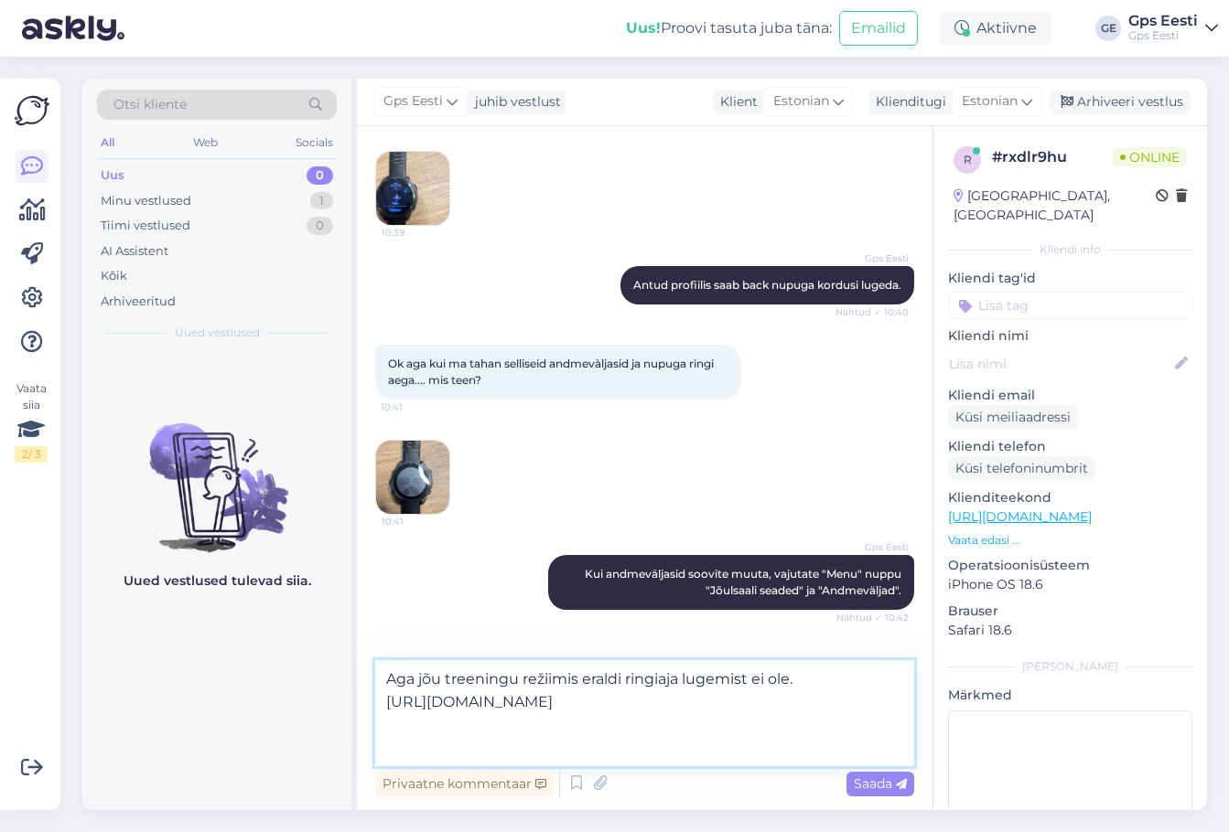
click at [812, 679] on textarea "Aga jõu treeningu režiimis eraldi ringiaja lugemist ei ole. [URL][DOMAIN_NAME]" at bounding box center [644, 713] width 539 height 106
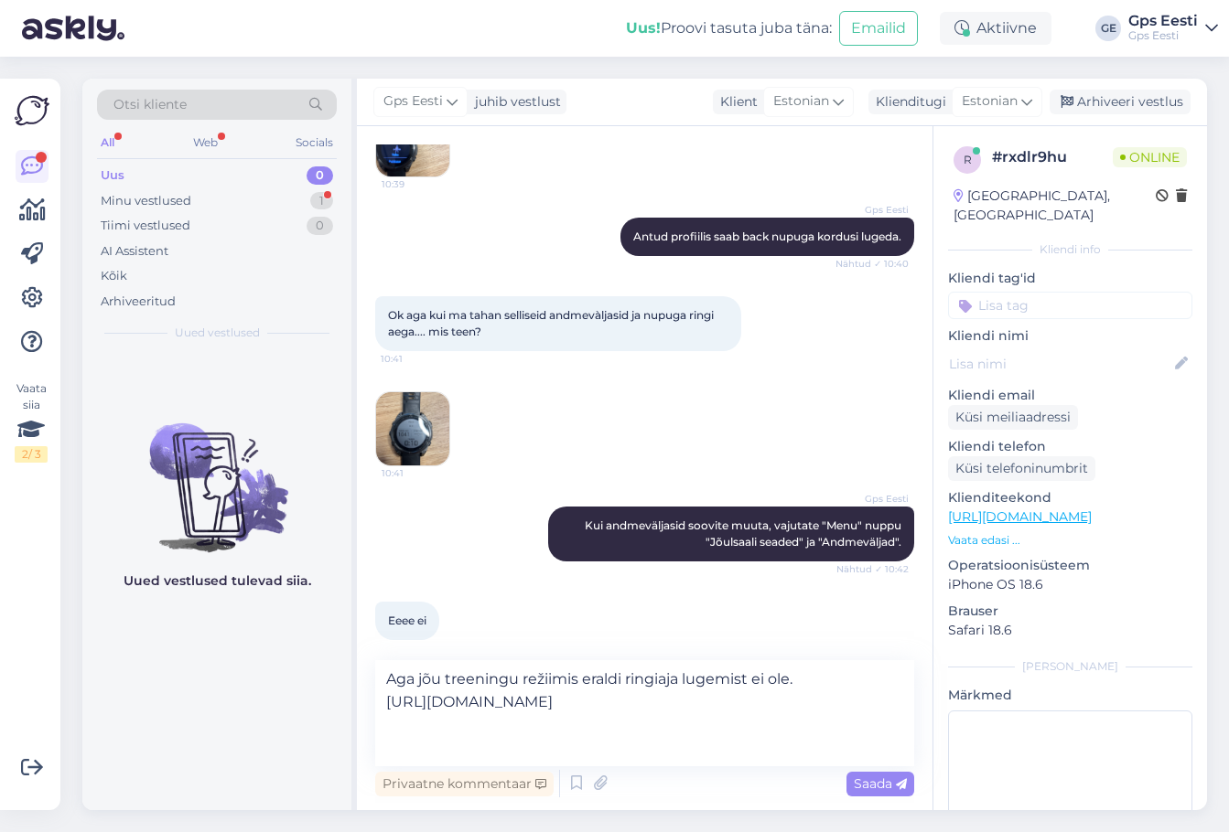
scroll to position [2125, 0]
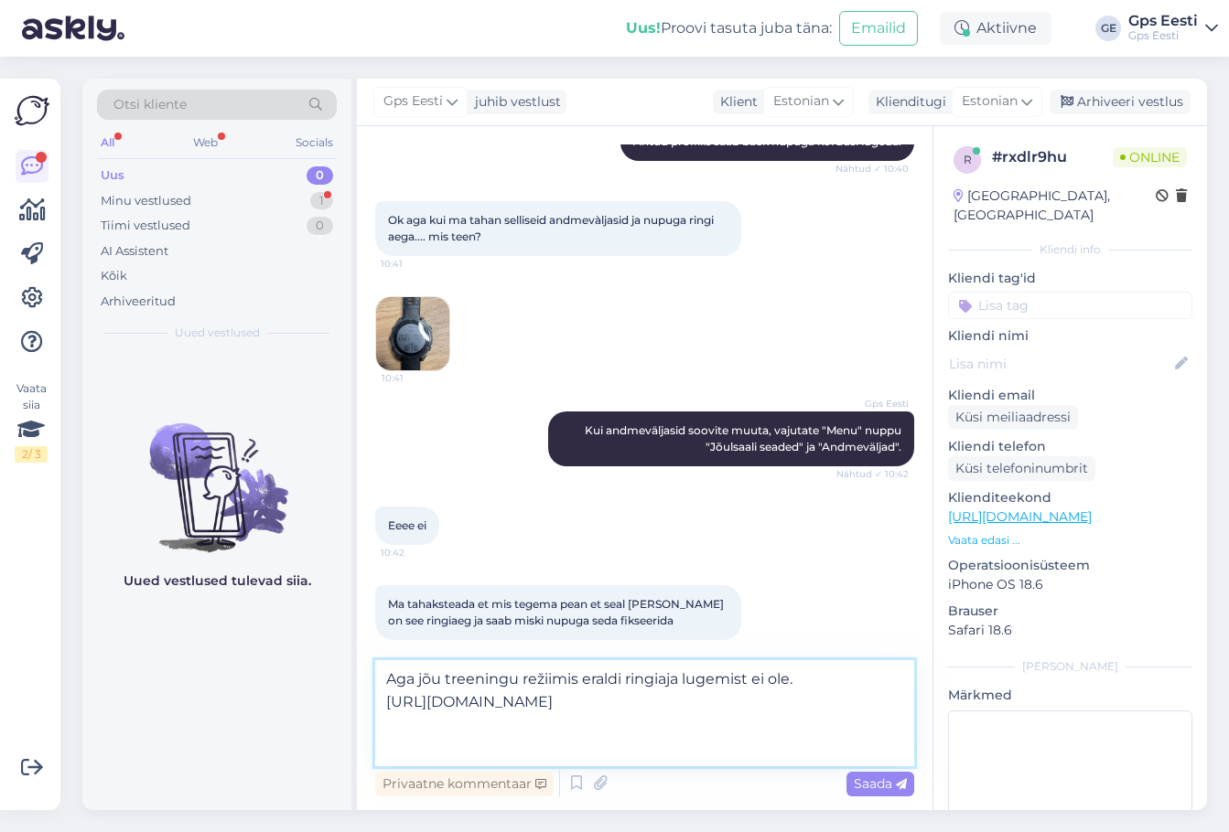
drag, startPoint x: 586, startPoint y: 744, endPoint x: 266, endPoint y: 697, distance: 323.5
click at [266, 697] on div "Otsi kliente All Web Socials Uus 0 Minu vestlused 1 Tiimi vestlused 0 AI Assist…" at bounding box center [644, 445] width 1124 height 732
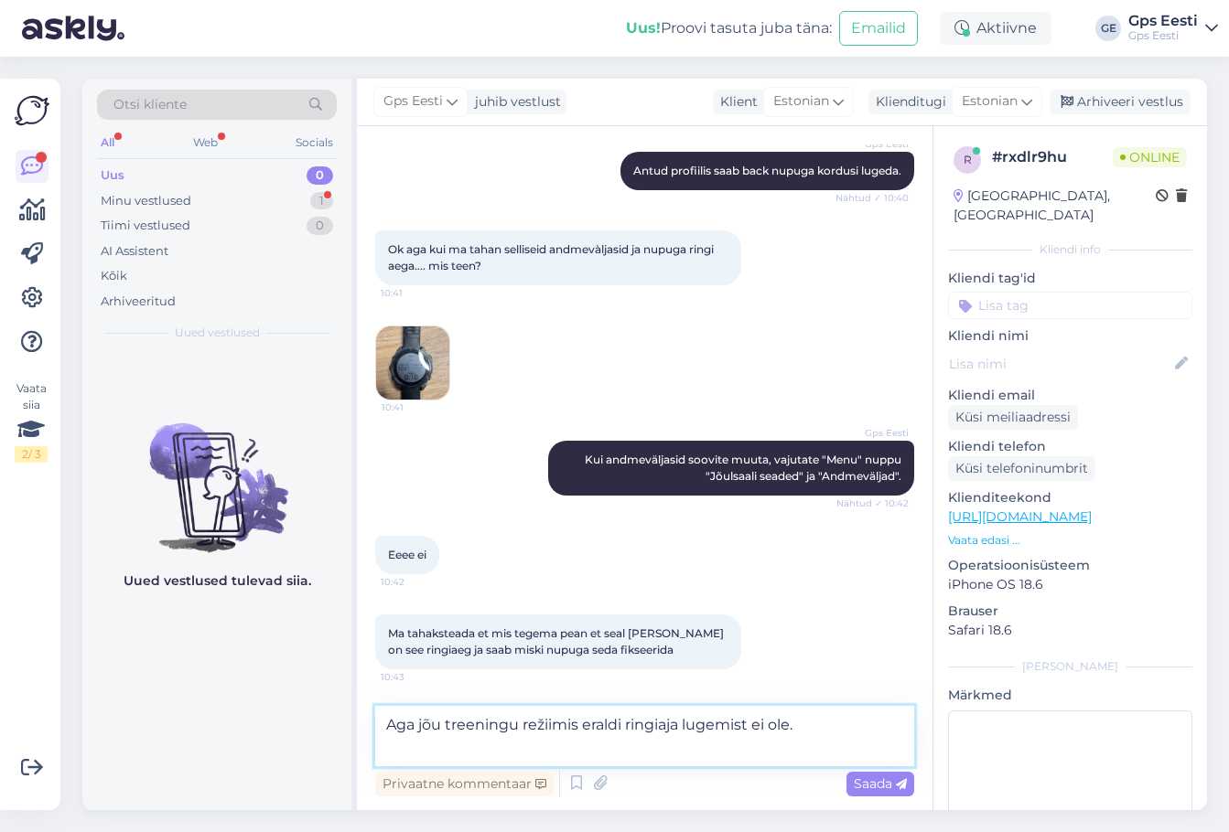
scroll to position [2079, 0]
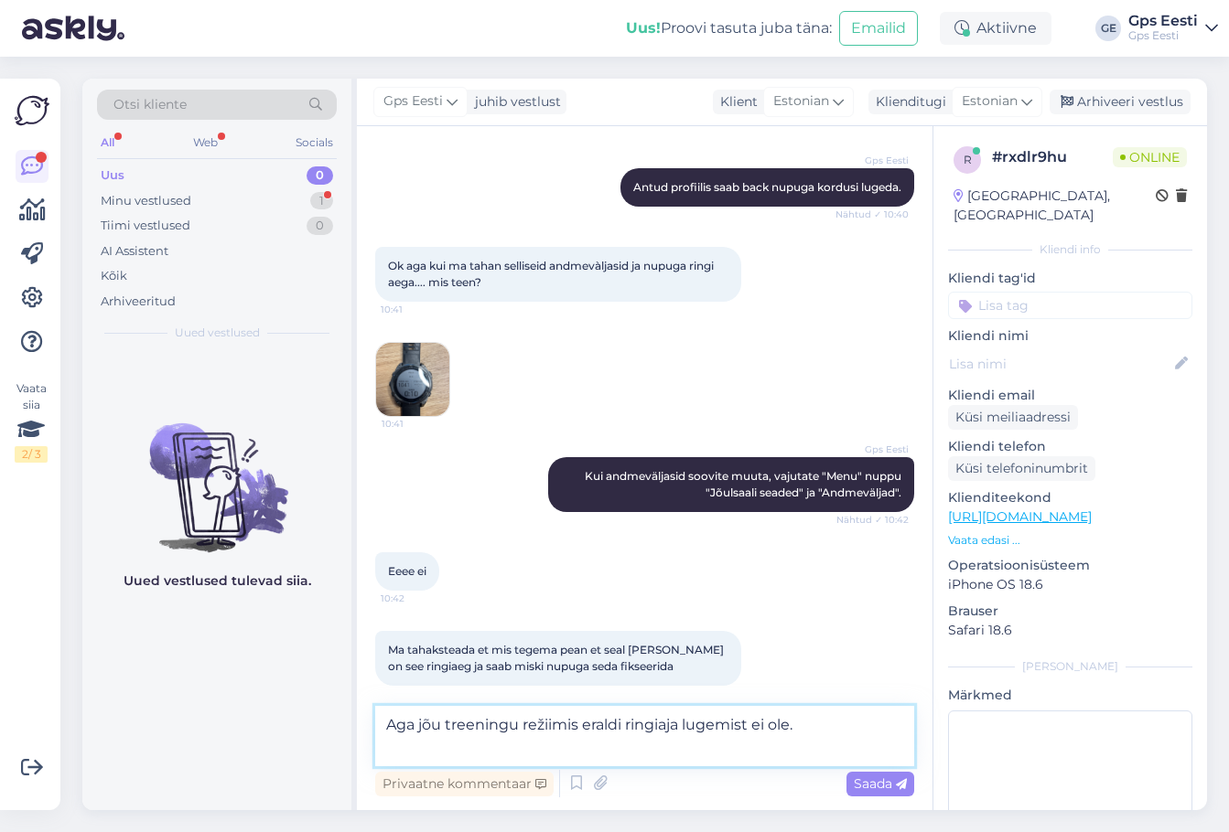
paste textarea "[URL][DOMAIN_NAME]"
type textarea "Aga jõu treeningu režiimis eraldi ringiaja lugemist ei ole. [URL][DOMAIN_NAME]"
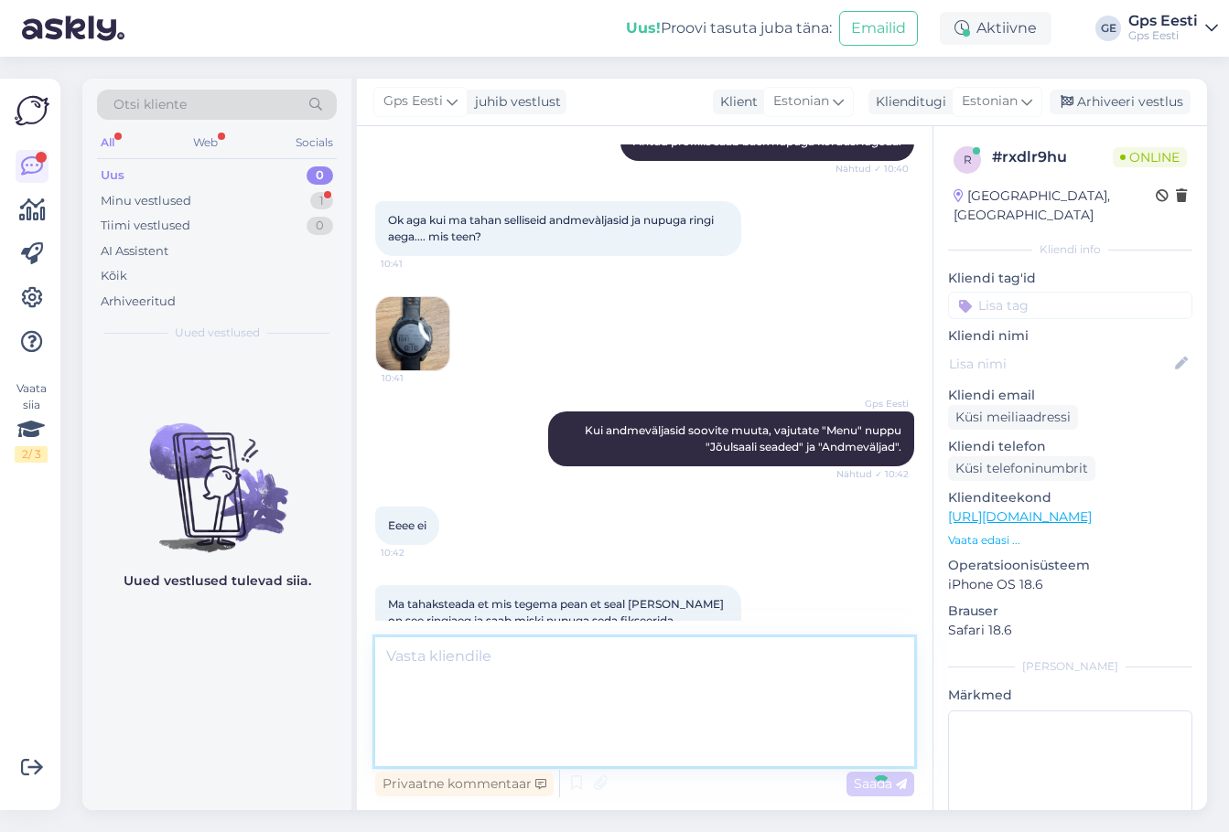
scroll to position [2202, 0]
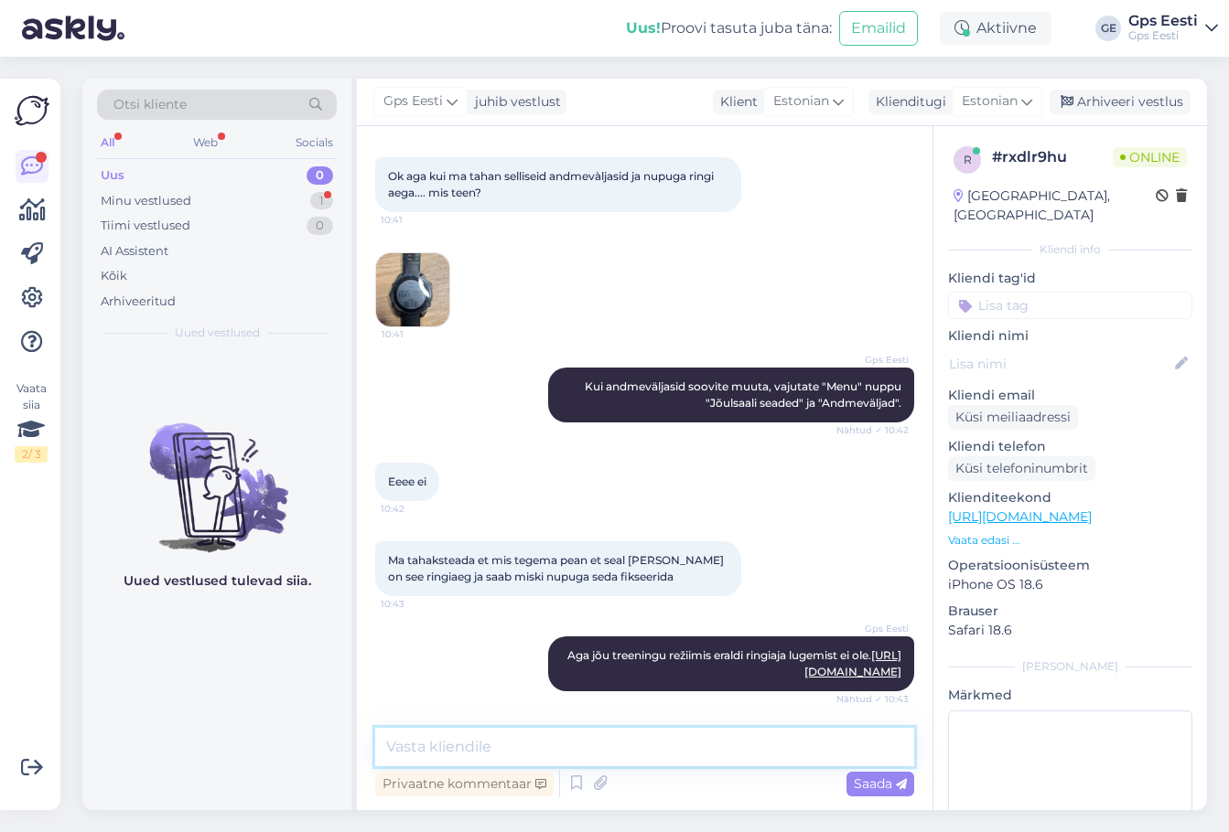
click at [639, 746] on textarea at bounding box center [644, 747] width 539 height 38
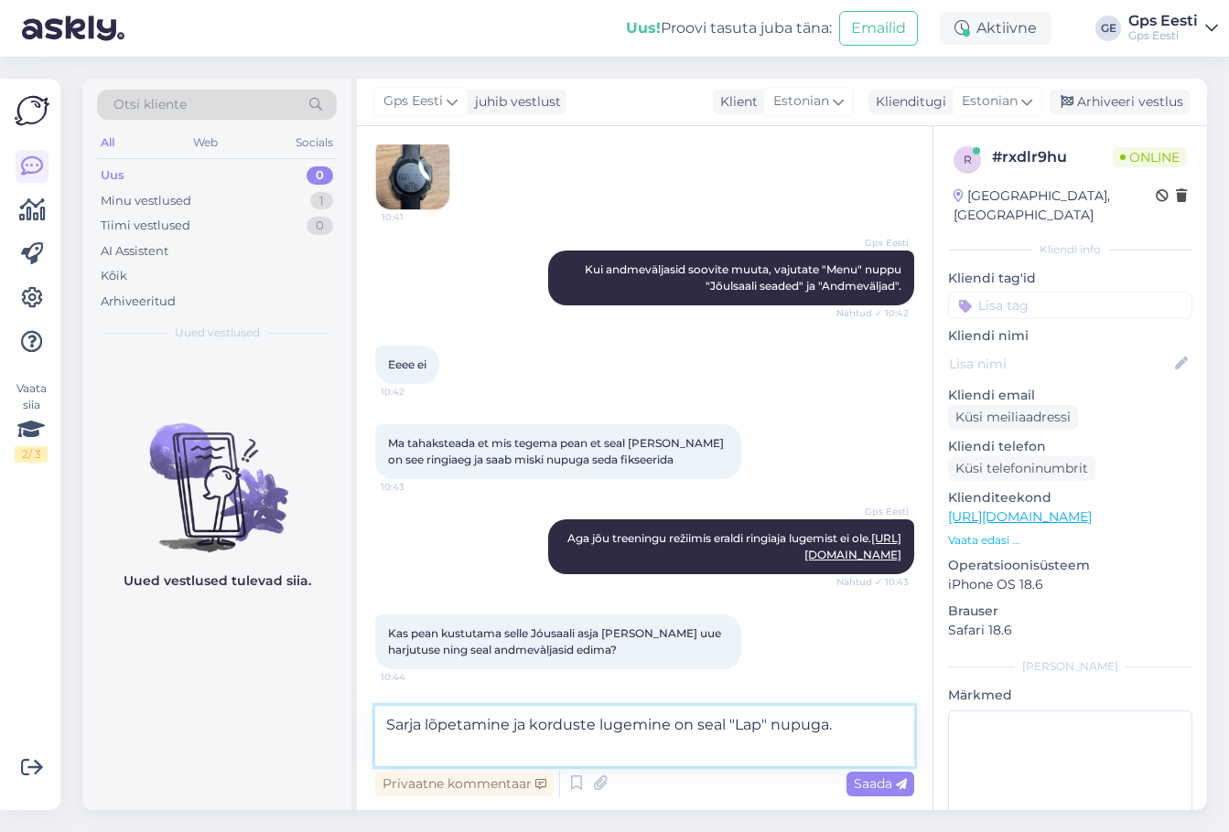
paste textarea "[URL][DOMAIN_NAME]"
type textarea "Sarja lõpetamine ja korduste lugemine on seal "Lap" nupuga. [URL][DOMAIN_NAME]"
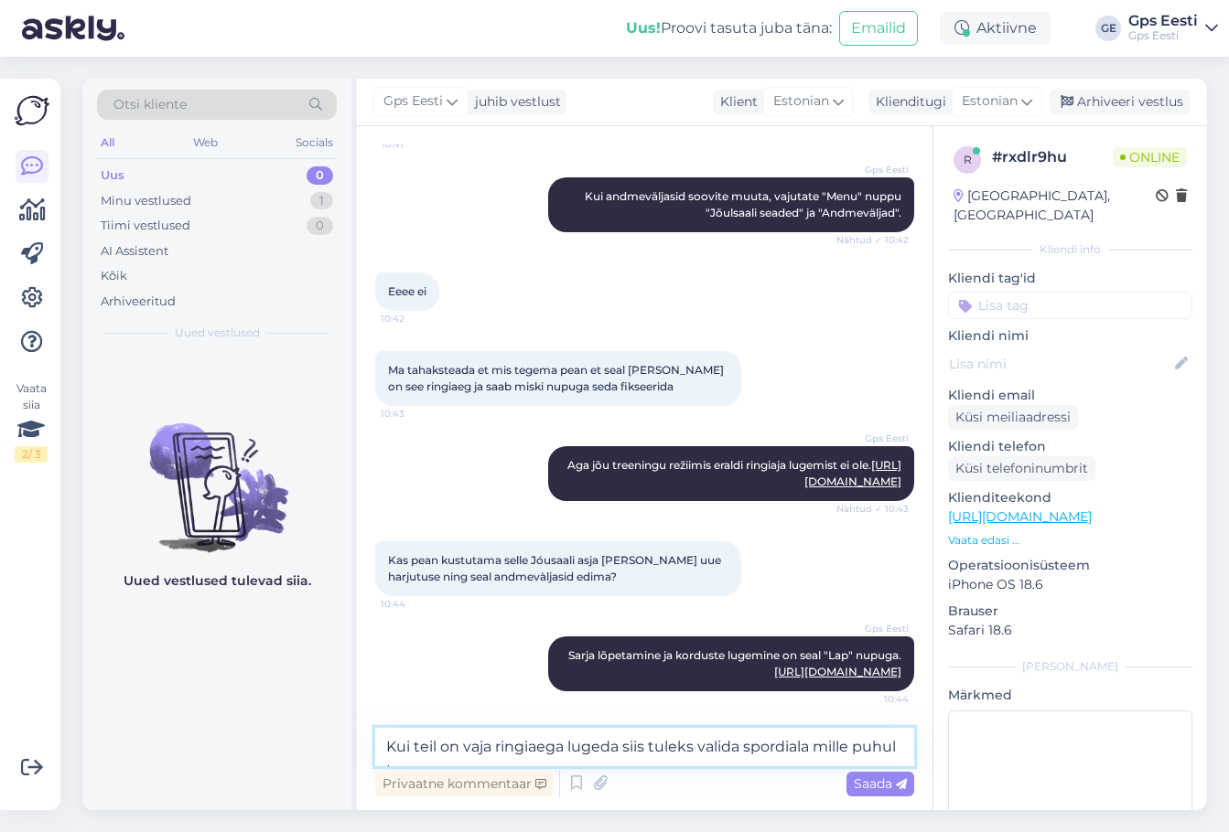
scroll to position [2447, 0]
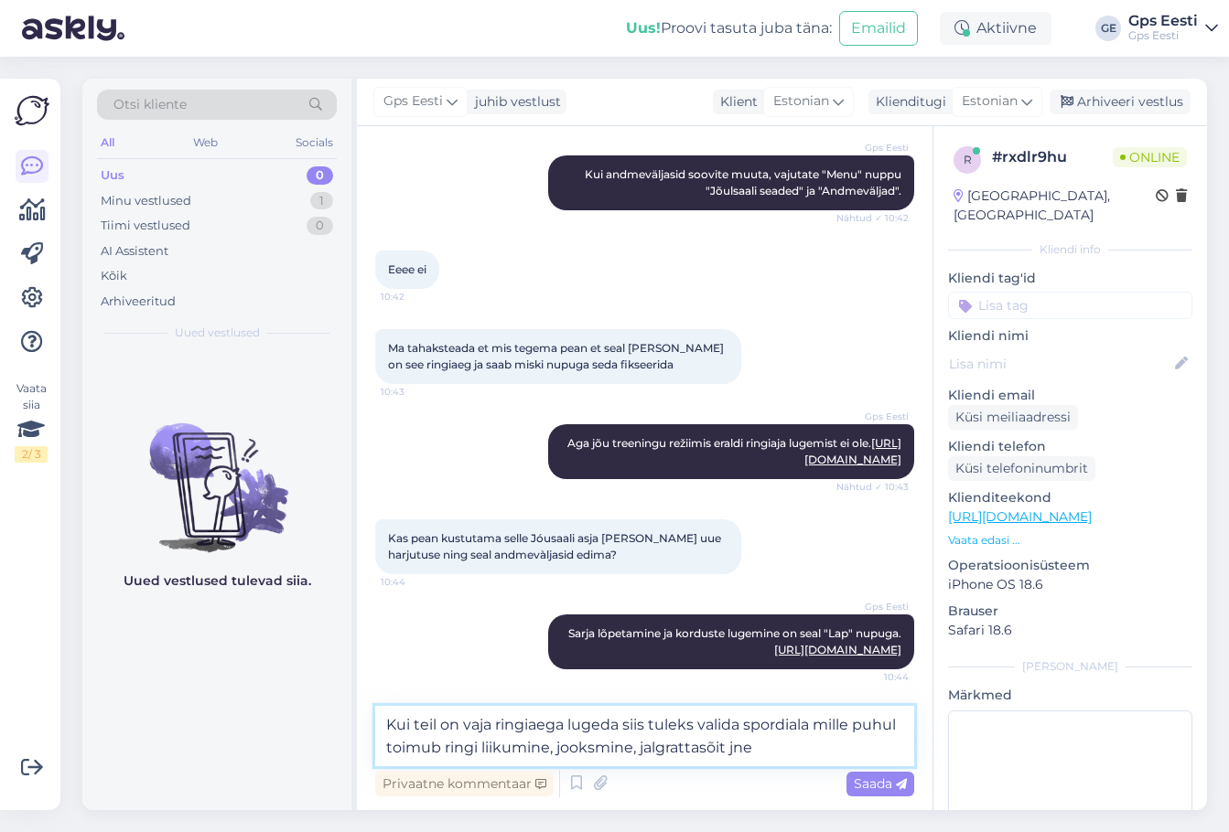
type textarea "Kui teil on vaja ringiaega lugeda siis tuleks valida spordiala mille puhul toim…"
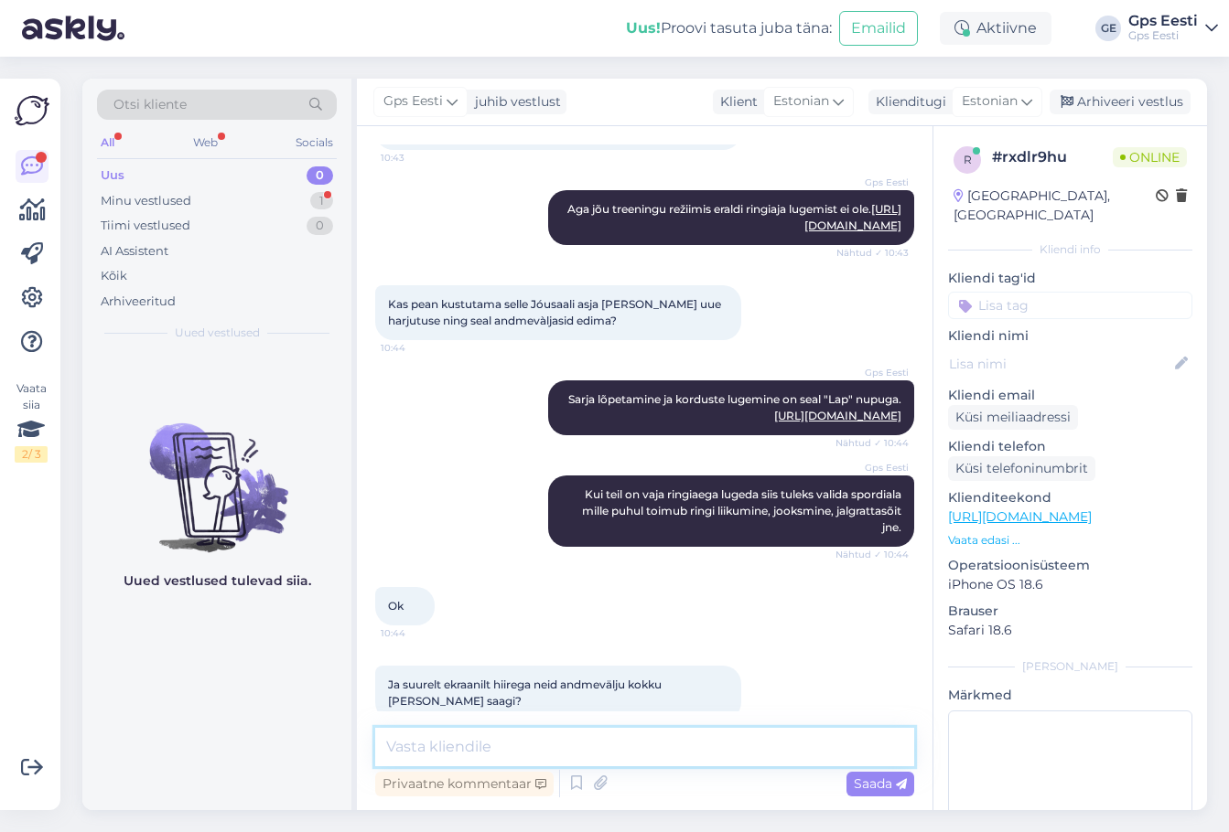
scroll to position [2710, 0]
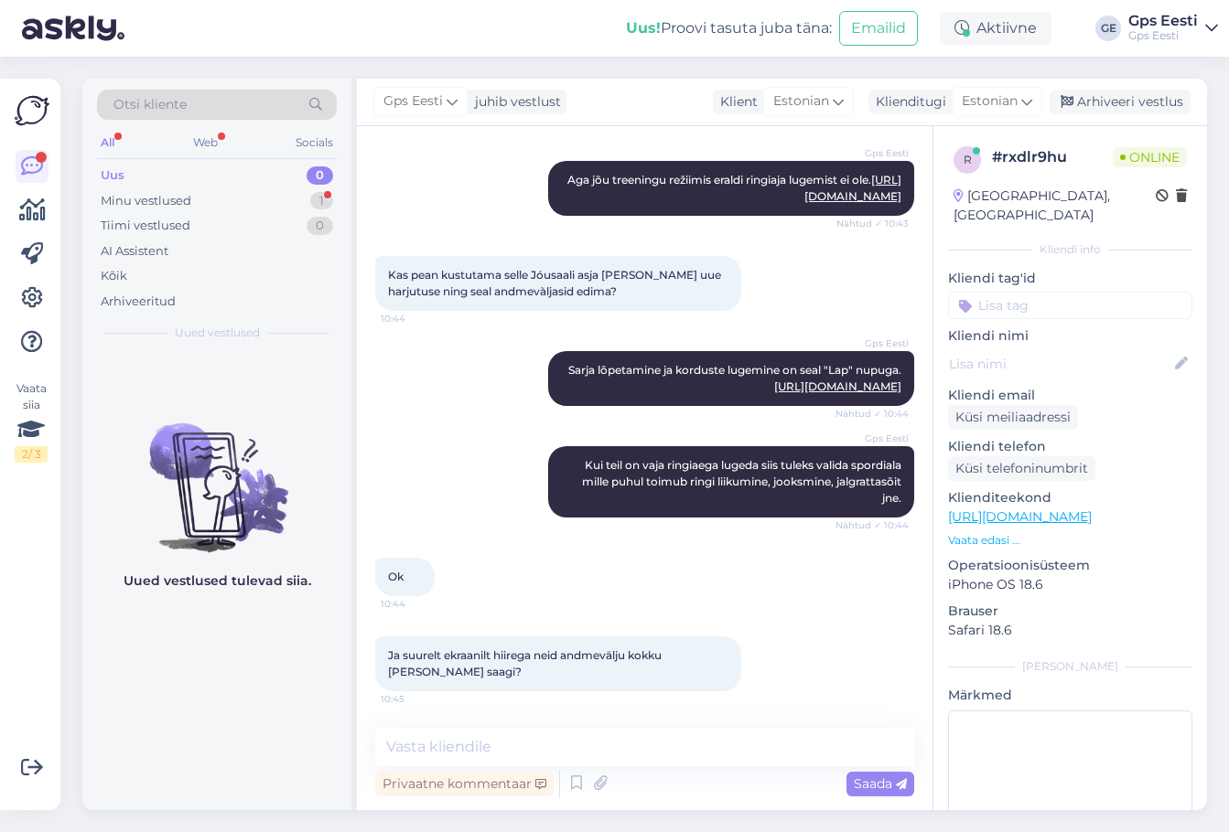
click at [312, 683] on div "Uued vestlused tulevad siia." at bounding box center [216, 581] width 269 height 458
click at [610, 753] on textarea at bounding box center [644, 747] width 539 height 38
type textarea "Kõik andmeväljade kuvad"
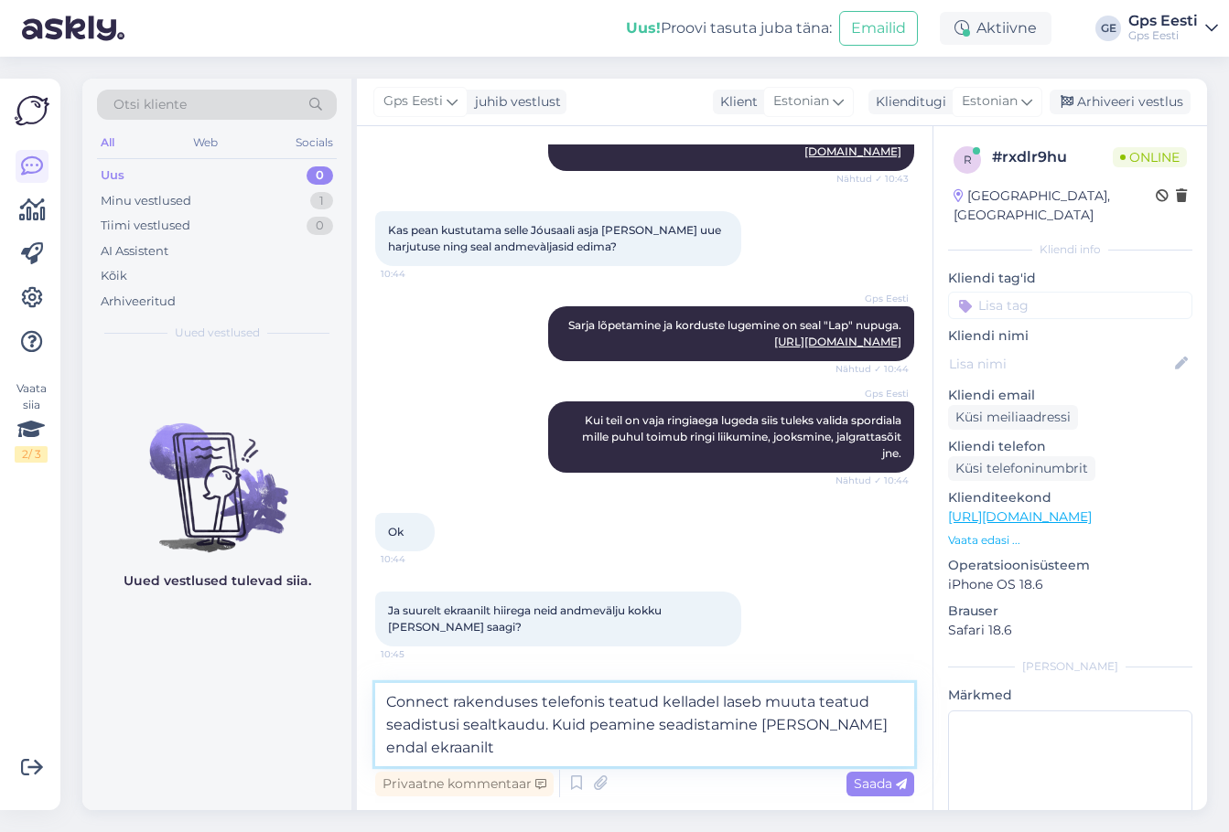
type textarea "Connect rakenduses telefonis teatud kelladel laseb muuta teatud seadistusi seal…"
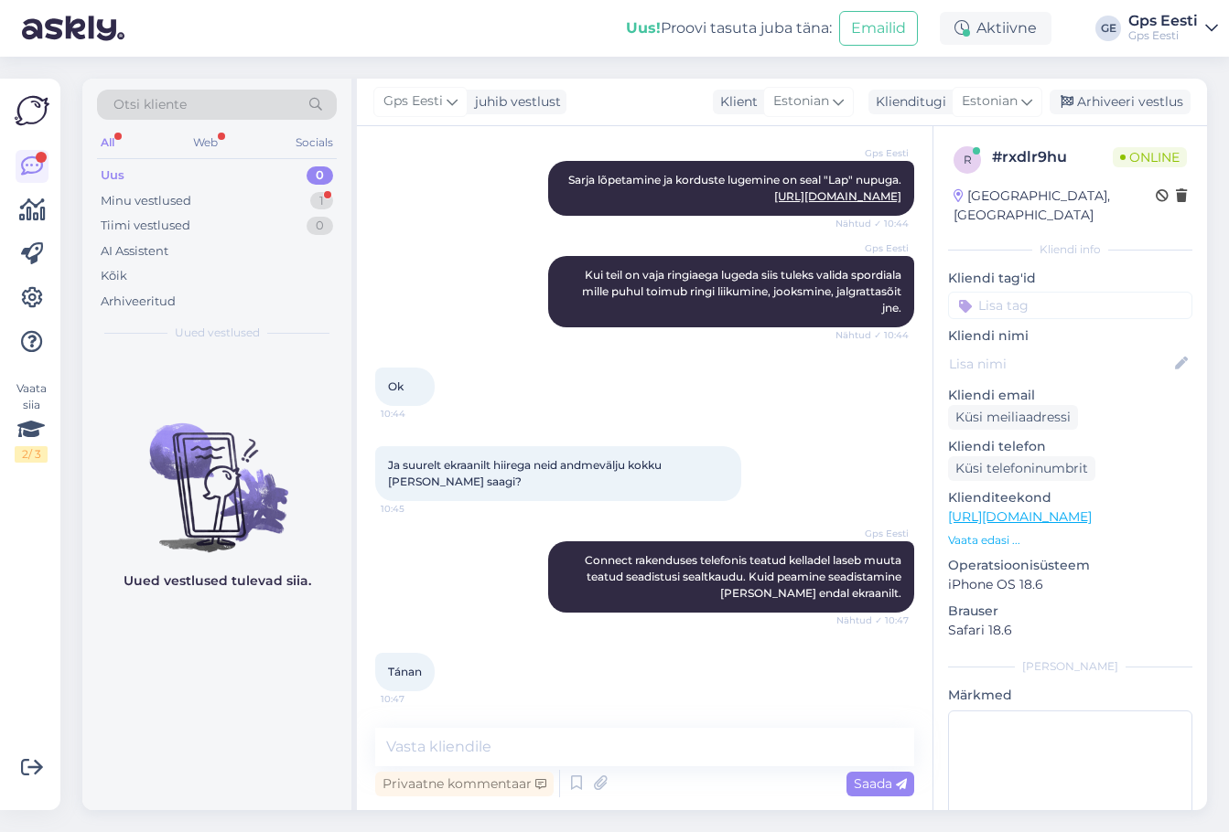
scroll to position [2901, 0]
click at [529, 744] on textarea at bounding box center [644, 747] width 539 height 38
click at [120, 192] on div "Minu vestlused" at bounding box center [146, 201] width 91 height 18
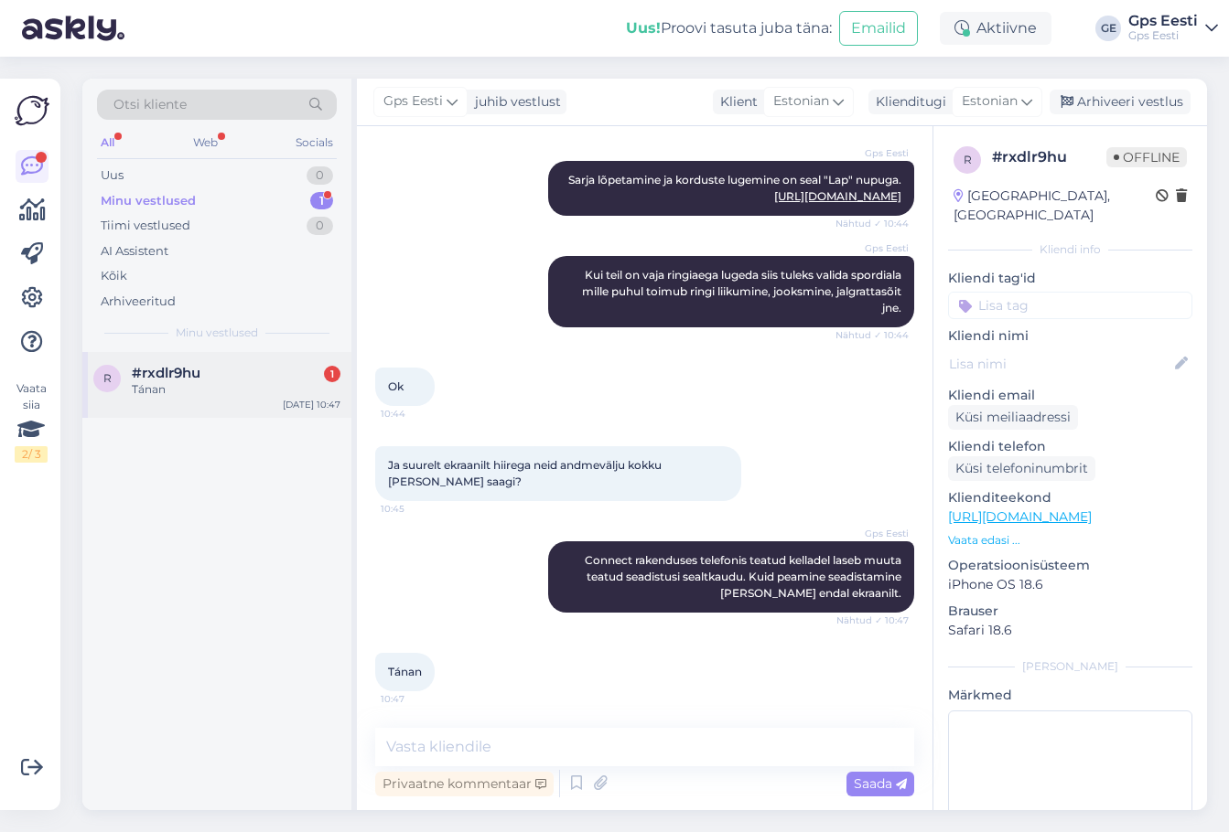
click at [170, 392] on div "Tánan" at bounding box center [236, 389] width 209 height 16
click at [524, 755] on textarea at bounding box center [644, 747] width 539 height 38
click at [1128, 91] on div "Arhiveeri vestlus" at bounding box center [1119, 102] width 141 height 25
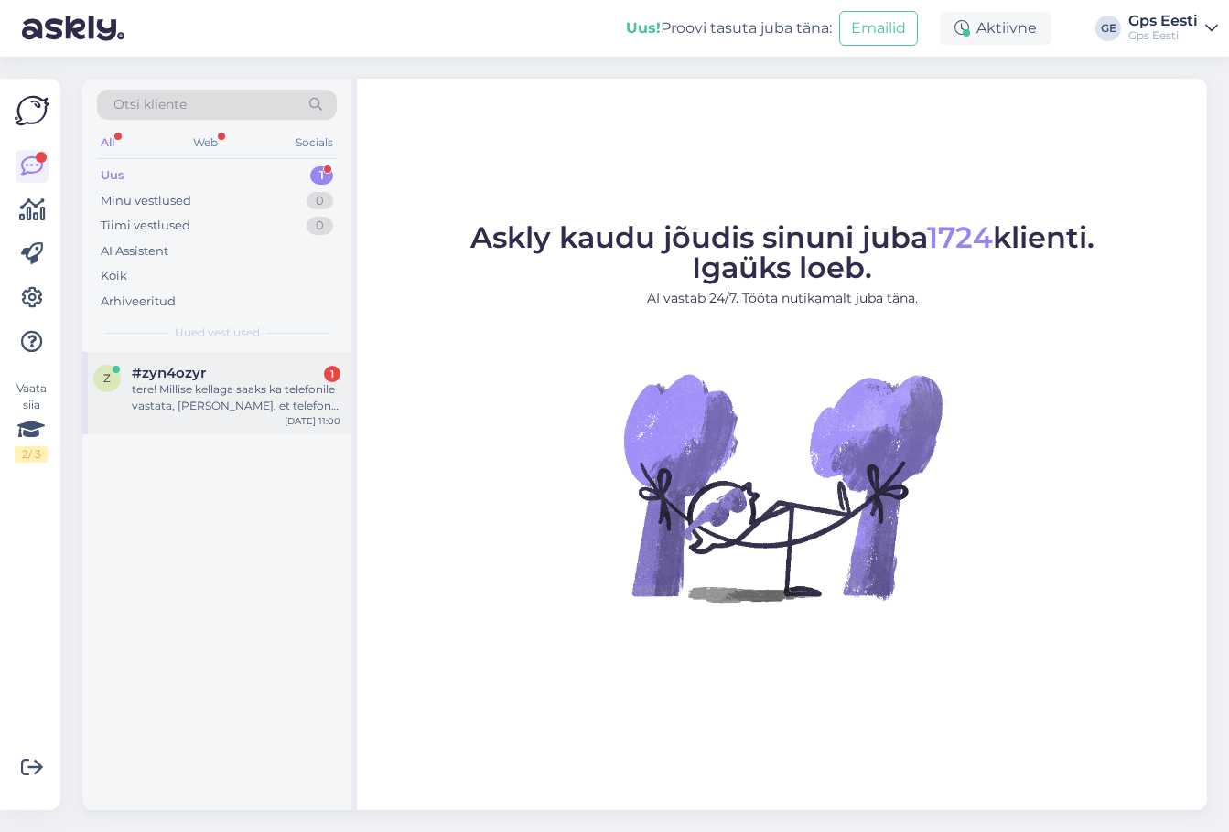
click at [209, 397] on div "tere! Millise kellaga saaks ka telefonile vastata, [PERSON_NAME], et telefon ka…" at bounding box center [236, 397] width 209 height 33
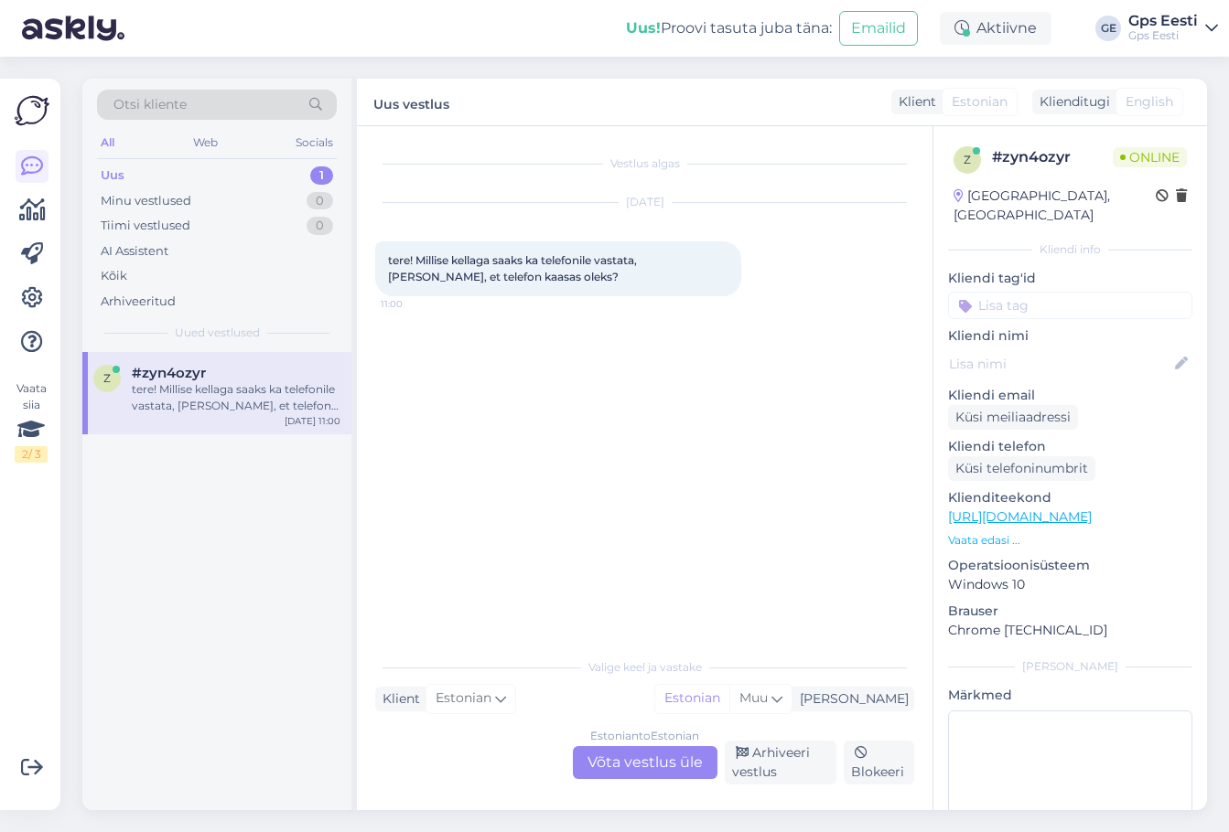
click at [620, 770] on div "Estonian to Estonian Võta vestlus üle" at bounding box center [645, 762] width 145 height 33
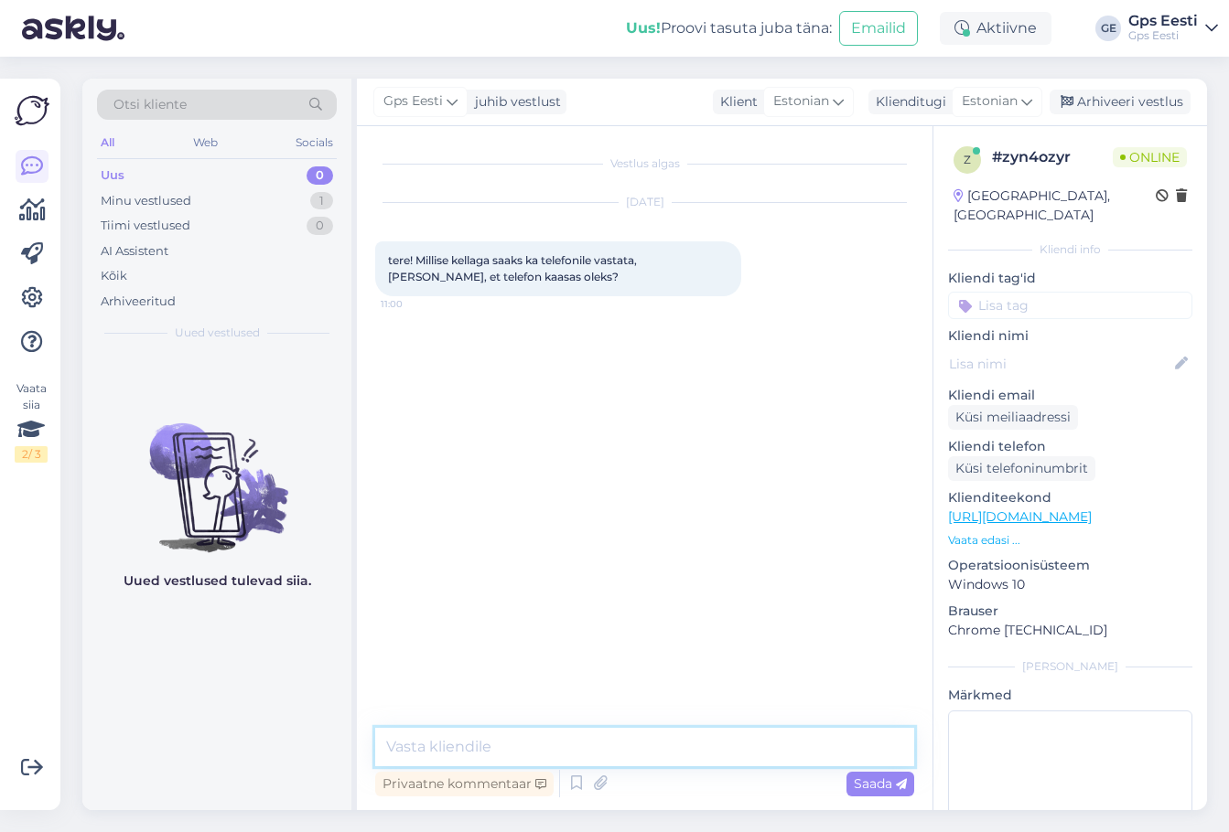
click at [537, 731] on textarea at bounding box center [644, 747] width 539 height 38
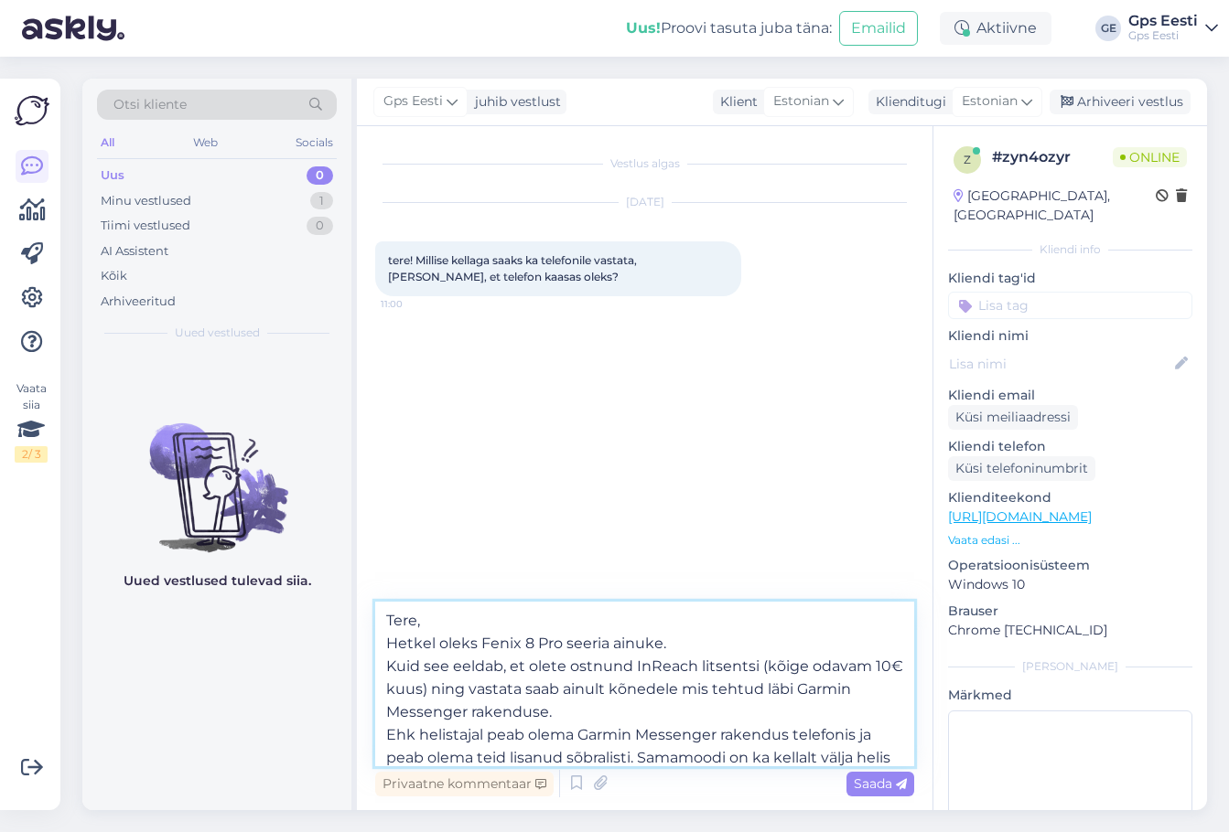
scroll to position [23, 0]
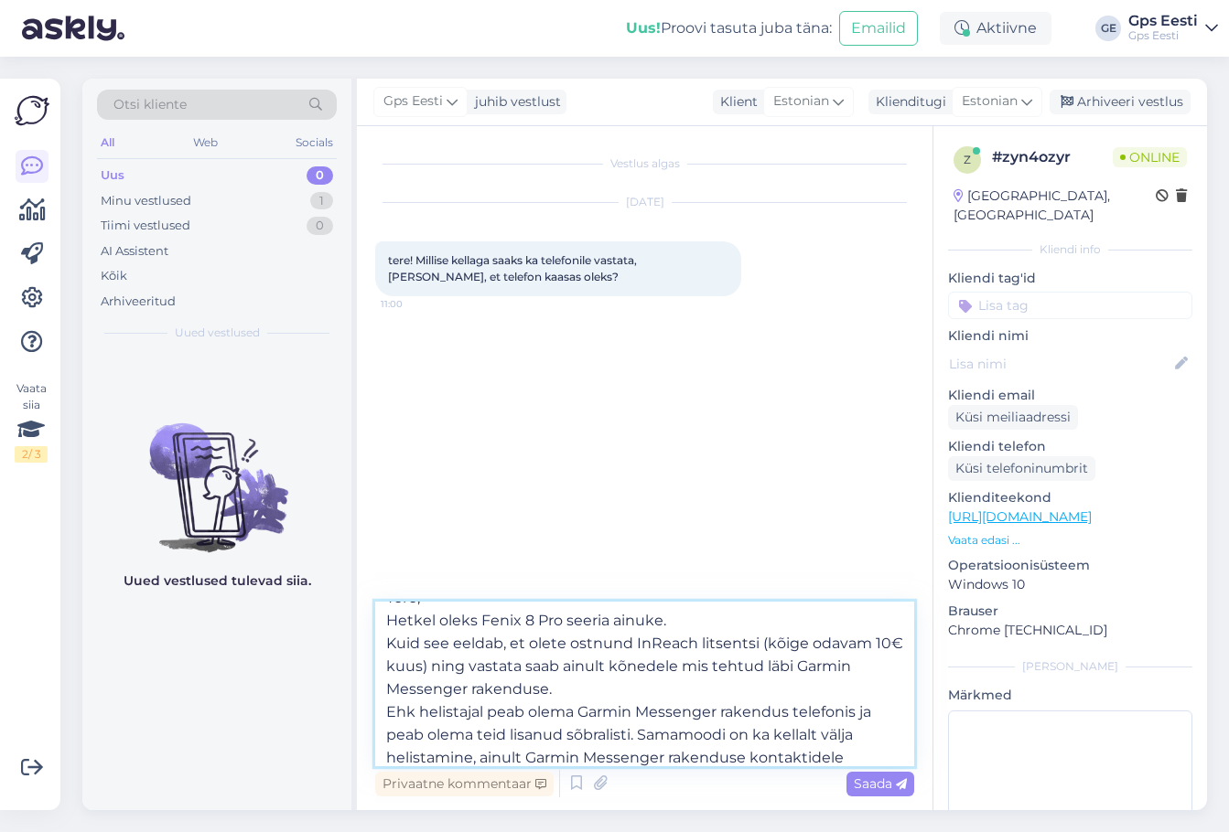
type textarea "Tere, Hetkel oleks Fenix 8 Pro seeria ainuke. Kuid see eeldab, et olete ostnund…"
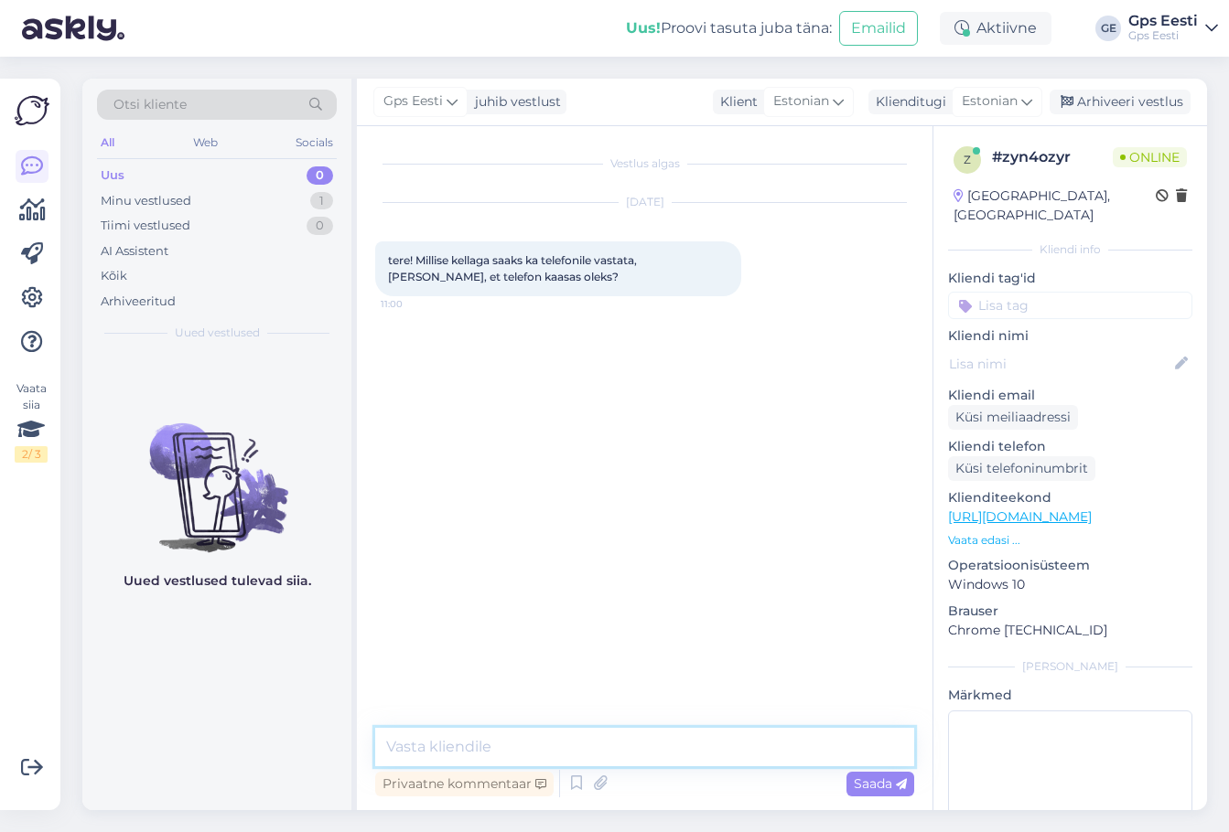
scroll to position [0, 0]
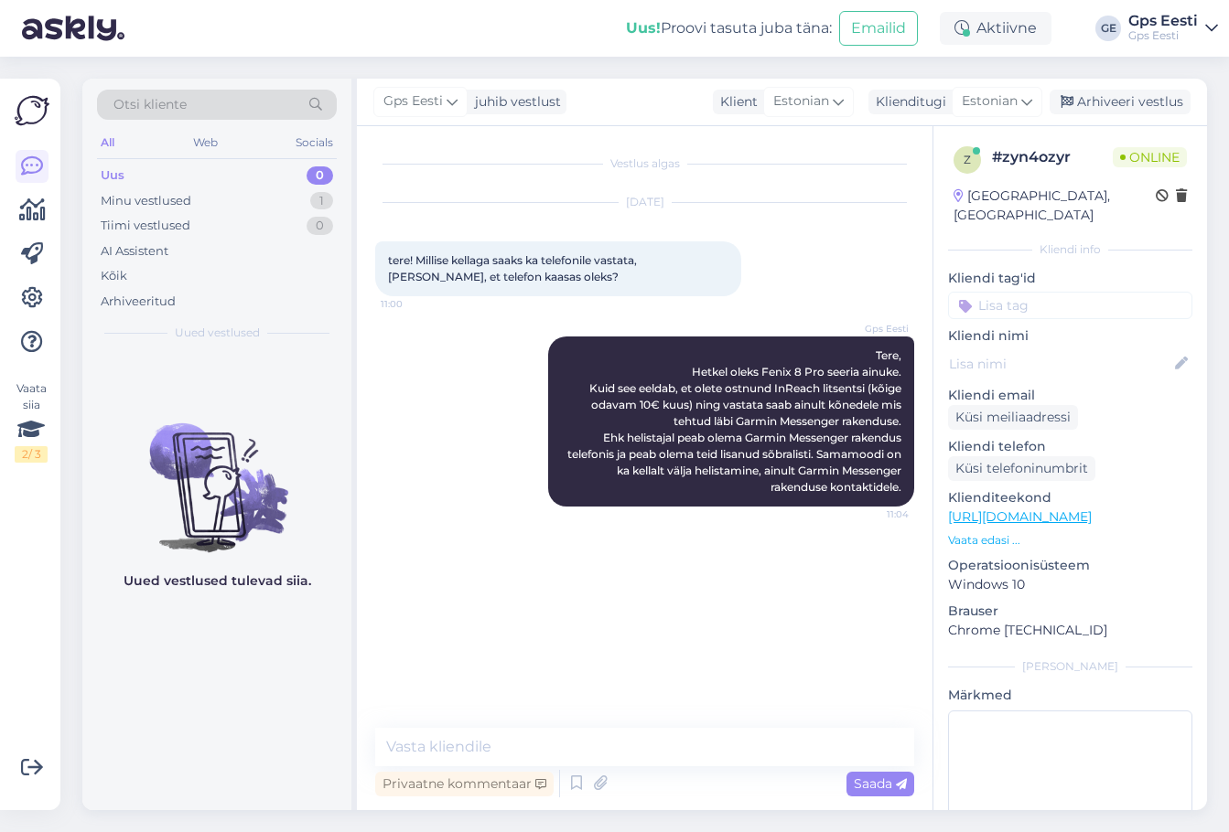
drag, startPoint x: 214, startPoint y: 714, endPoint x: 970, endPoint y: 679, distance: 756.4
click at [224, 715] on div "Uued vestlused tulevad siia." at bounding box center [216, 581] width 269 height 458
